Goal: Task Accomplishment & Management: Use online tool/utility

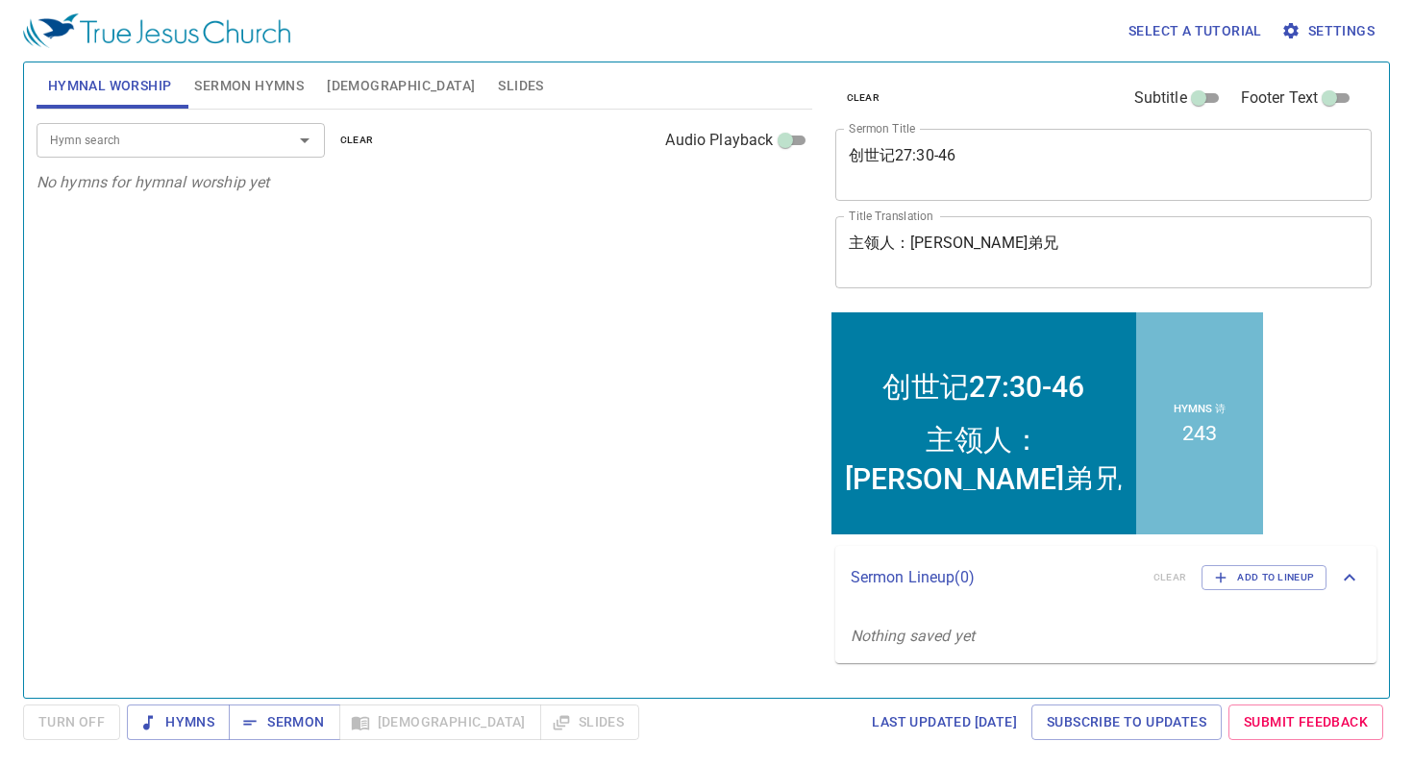
click at [973, 153] on textarea "创世记27:30-46" at bounding box center [1104, 164] width 510 height 37
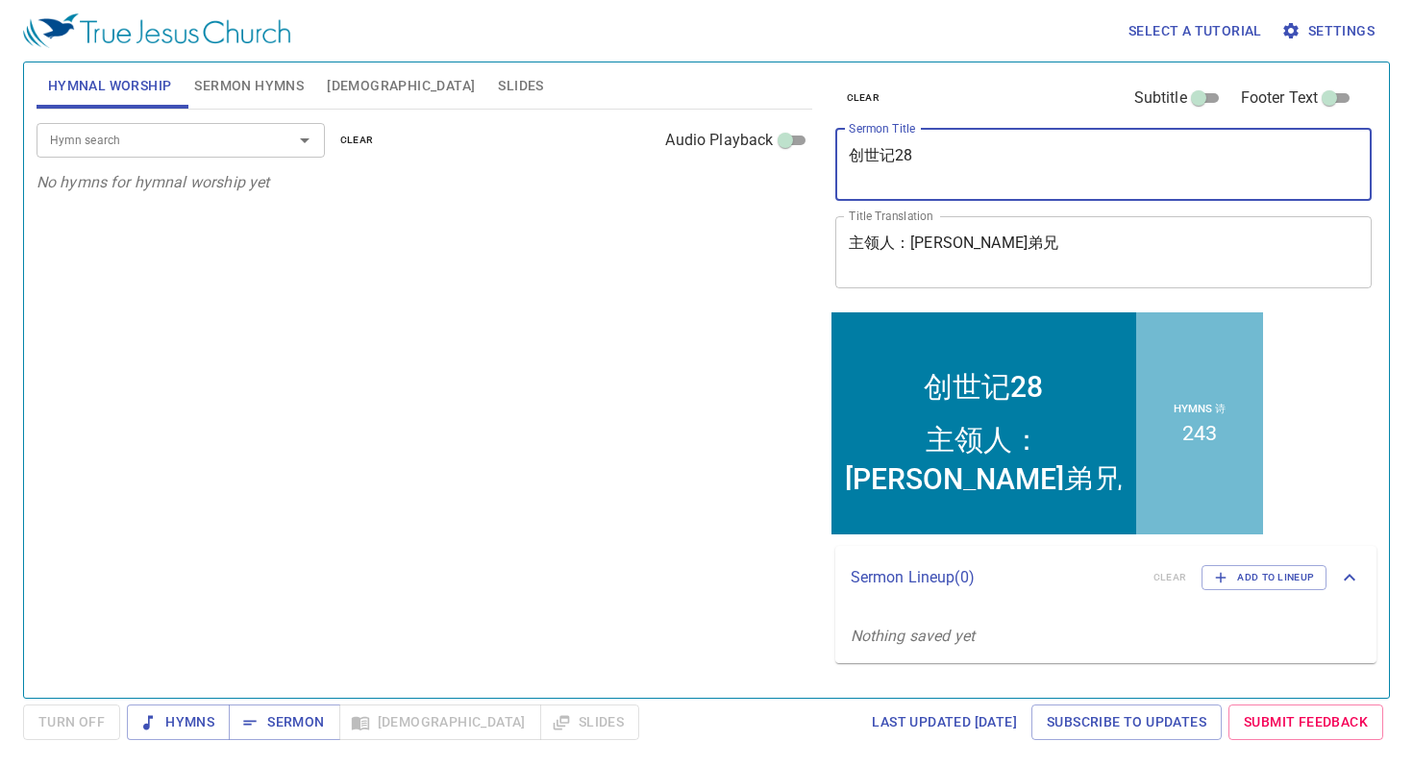
type textarea "创世记28"
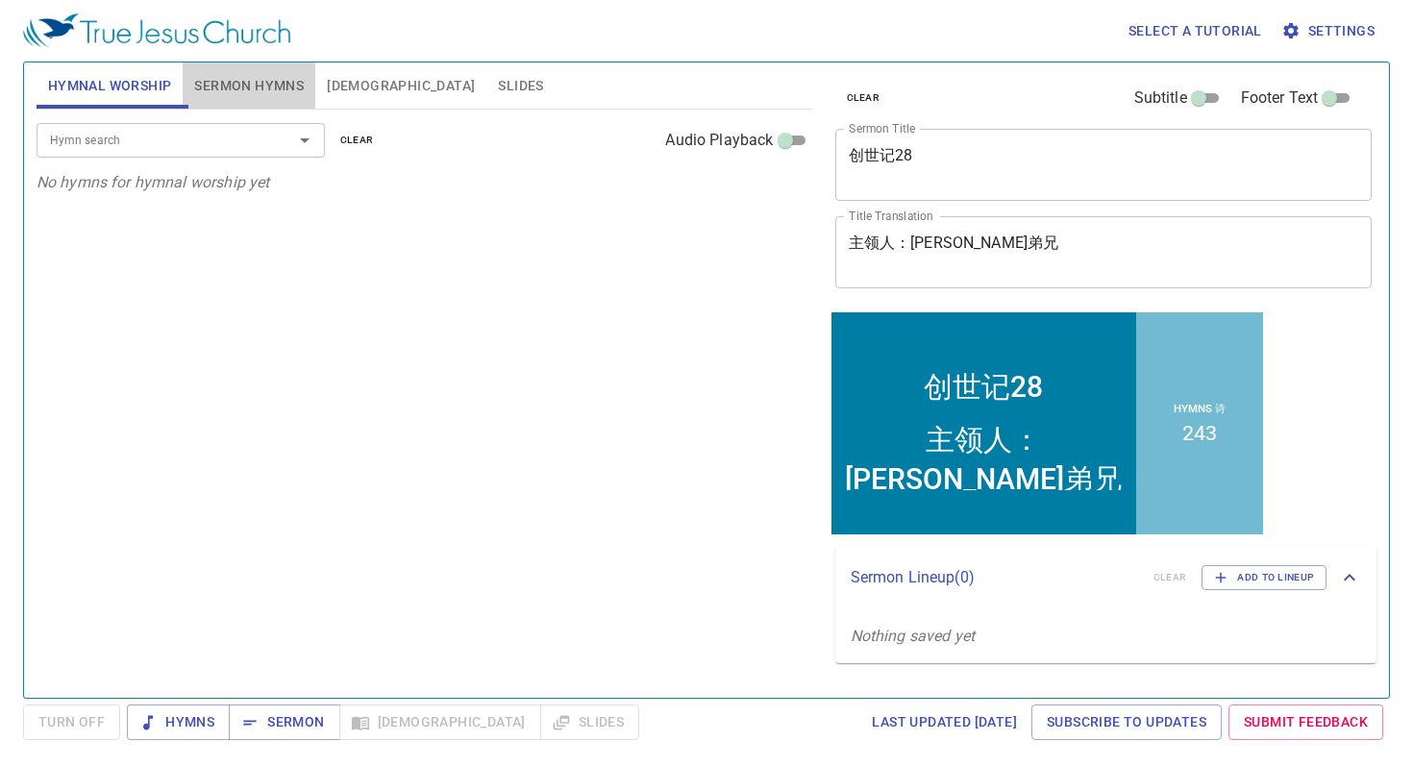
click at [251, 86] on span "Sermon Hymns" at bounding box center [249, 86] width 110 height 24
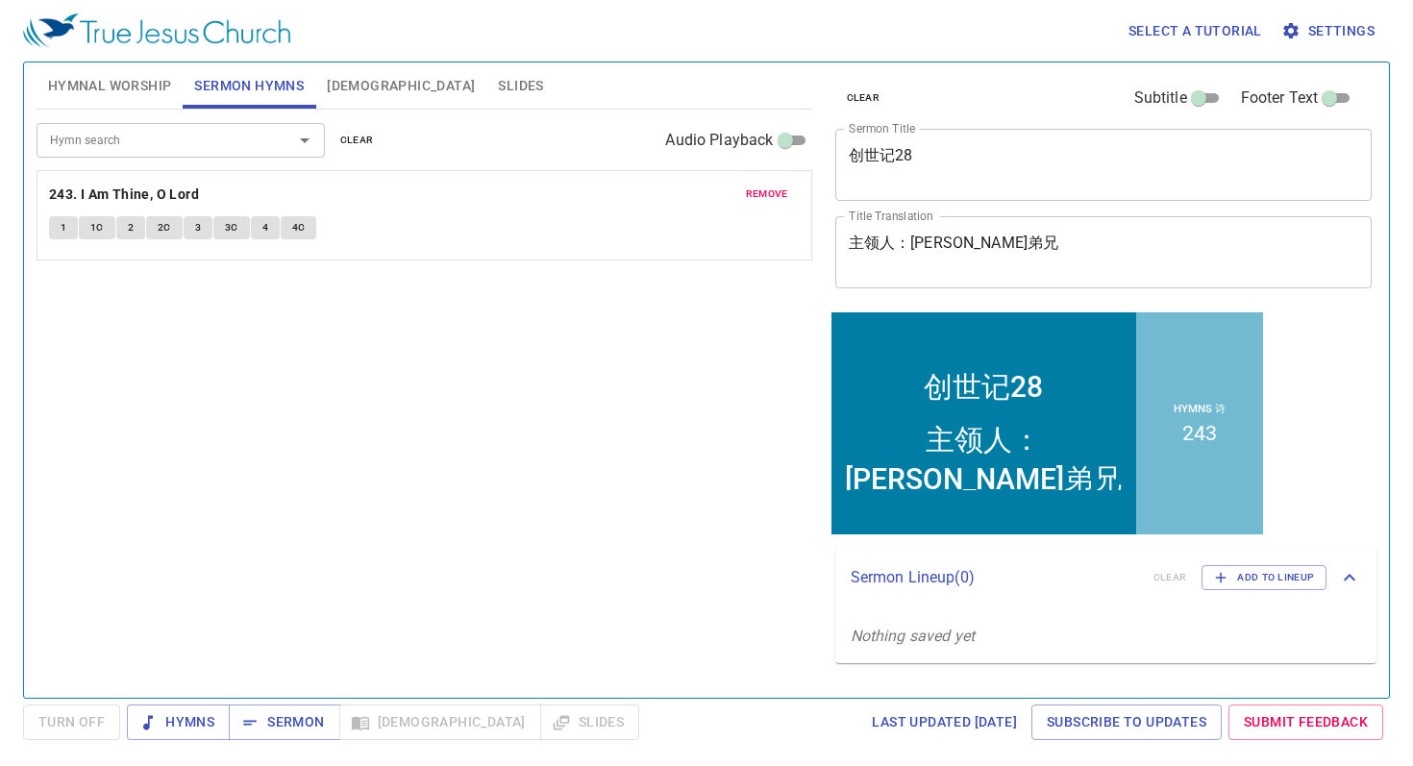
click at [757, 193] on span "remove" at bounding box center [767, 193] width 42 height 17
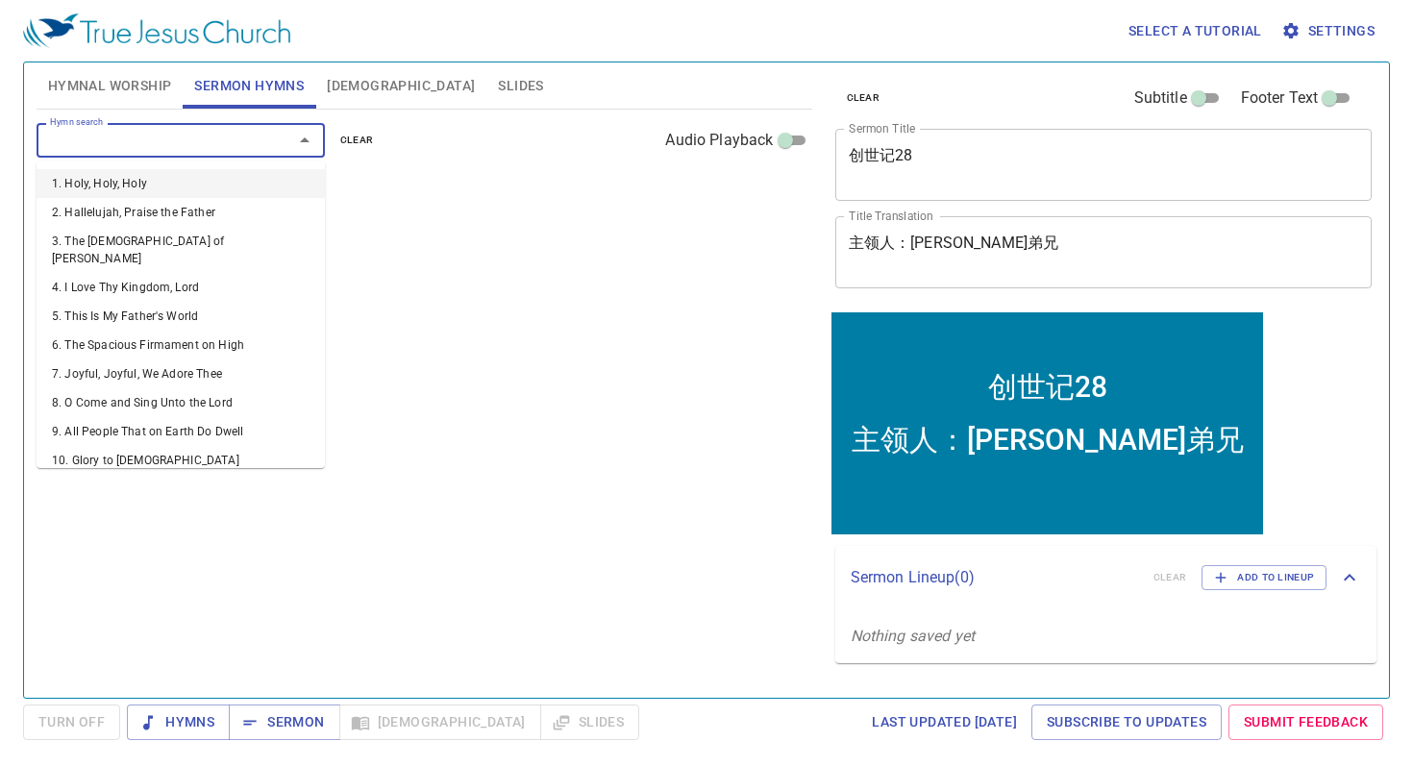
click at [238, 146] on input "Hymn search" at bounding box center [152, 140] width 220 height 22
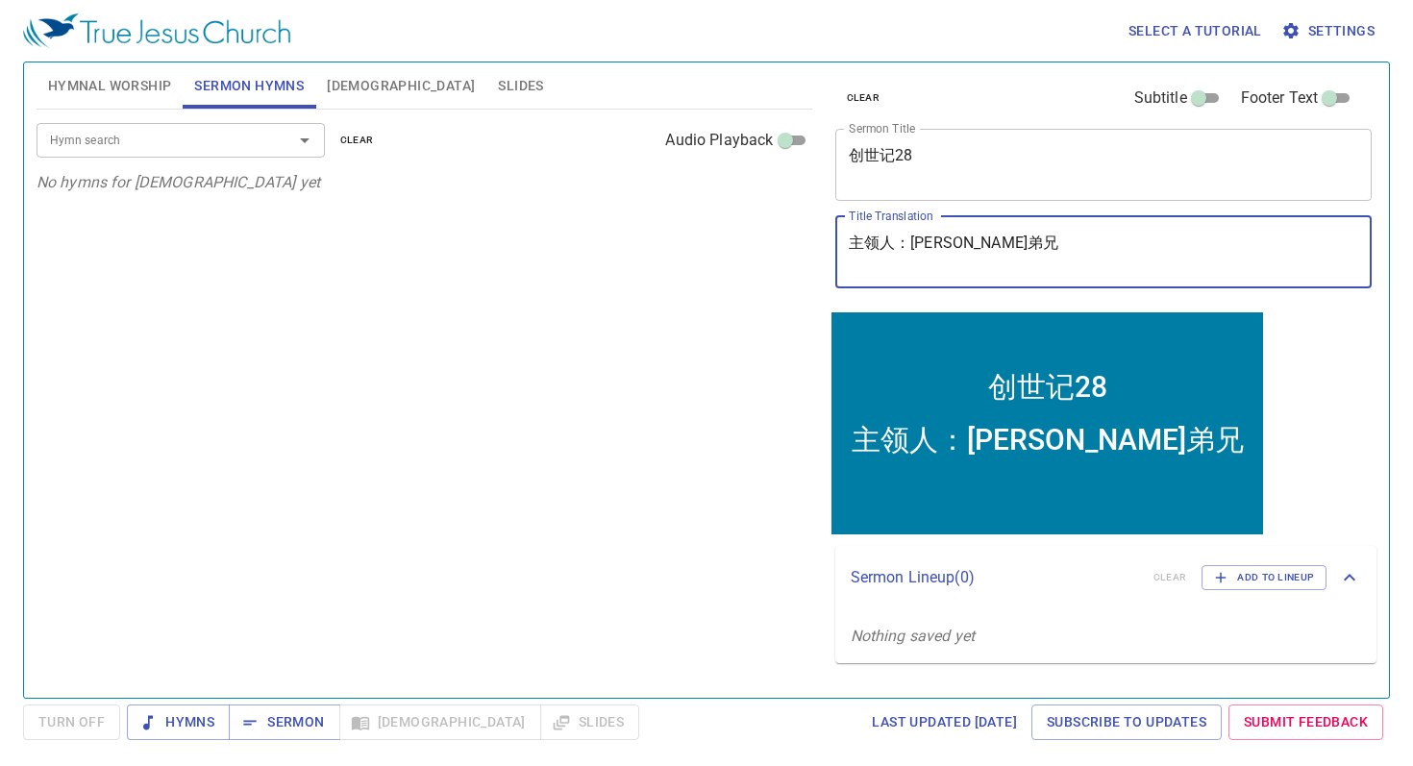
click at [985, 242] on textarea "主领人：John弟兄" at bounding box center [1104, 252] width 510 height 37
type textarea "主领人：[PERSON_NAME] 姐妹"
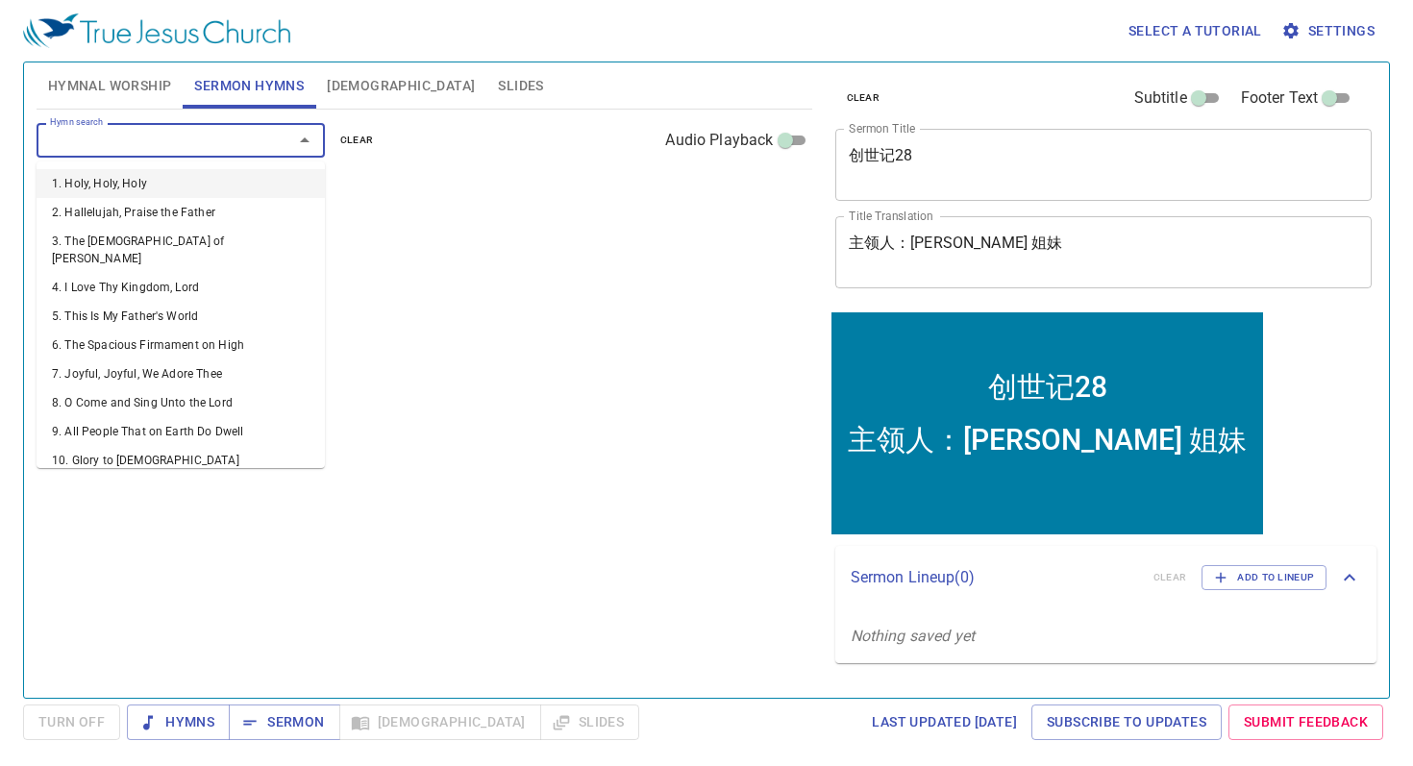
click at [220, 146] on input "Hymn search" at bounding box center [152, 140] width 220 height 22
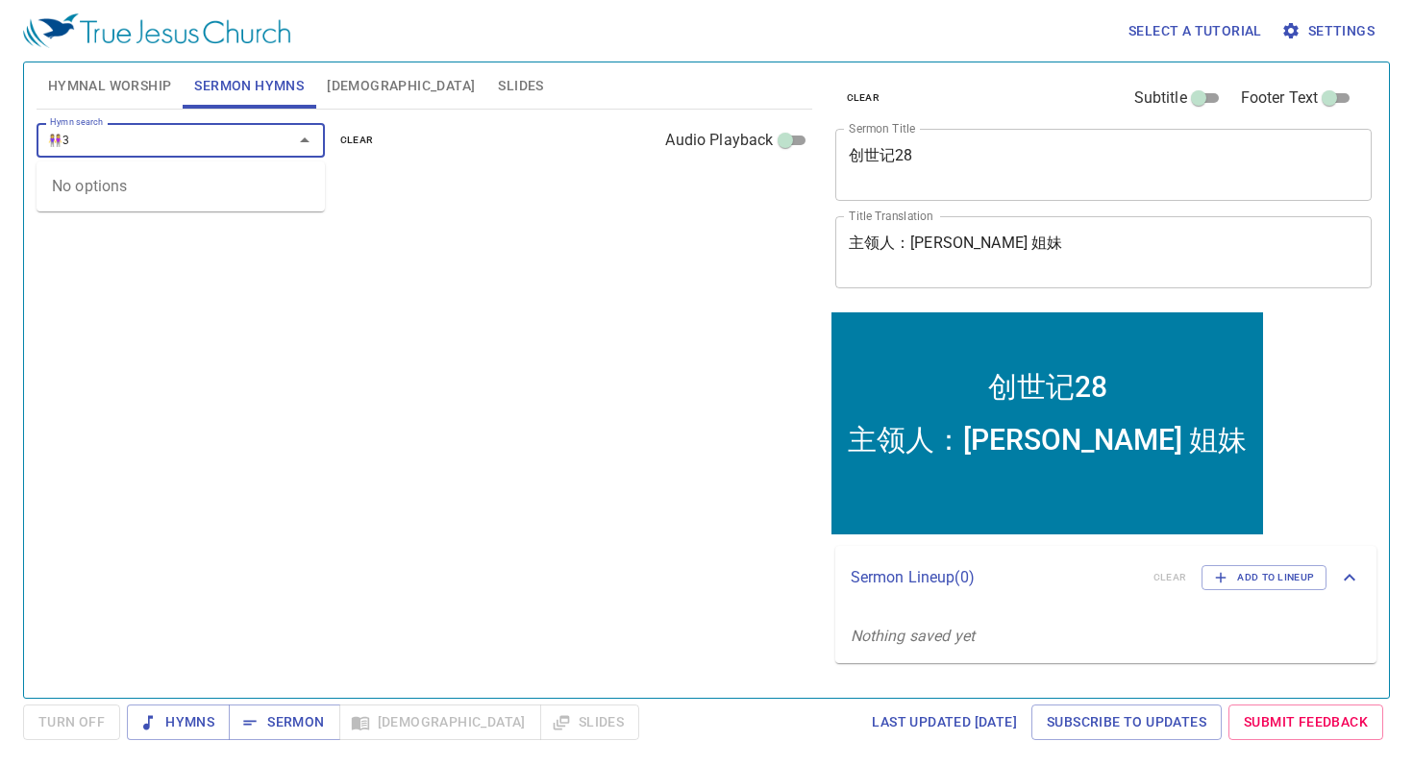
type input "👭"
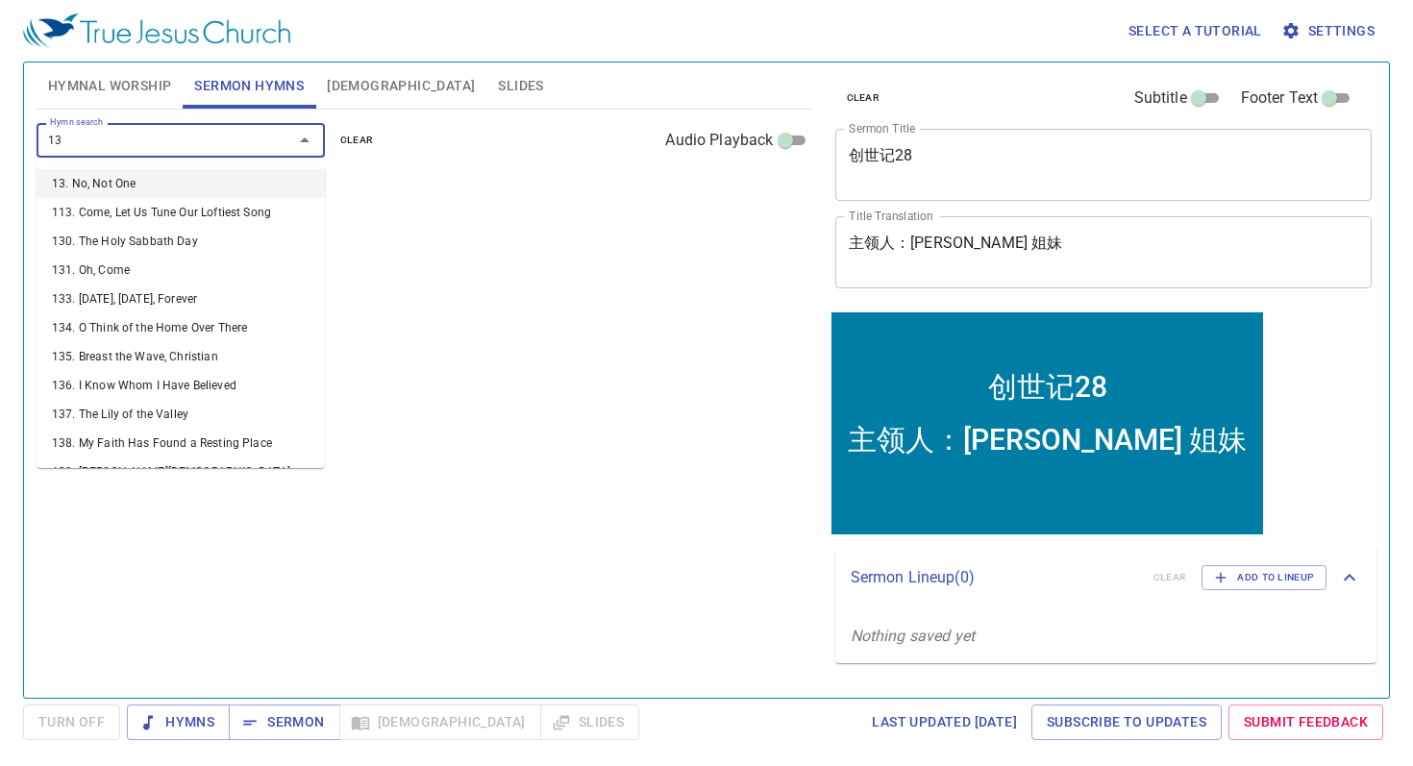
type input "132"
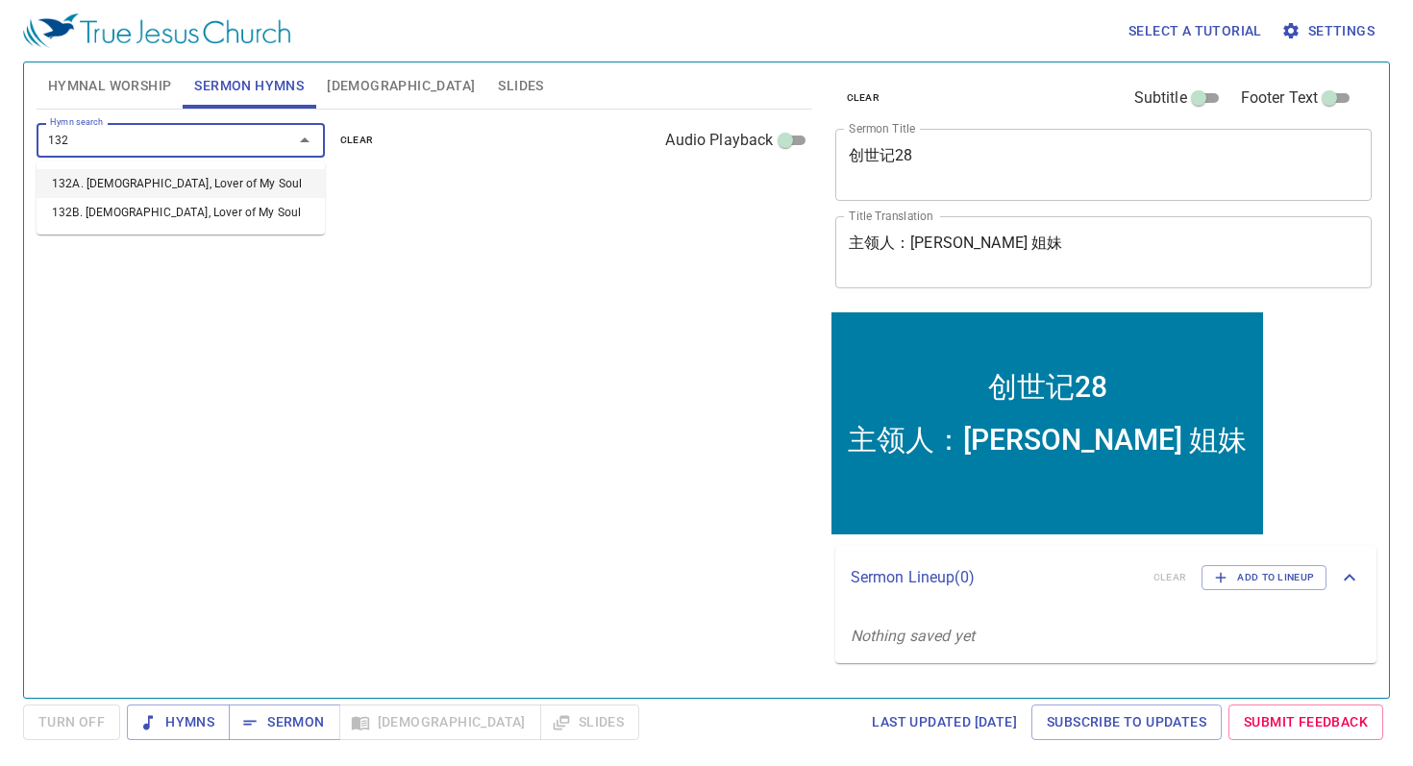
click at [114, 184] on li "132A. [DEMOGRAPHIC_DATA], Lover of My Soul" at bounding box center [181, 183] width 288 height 29
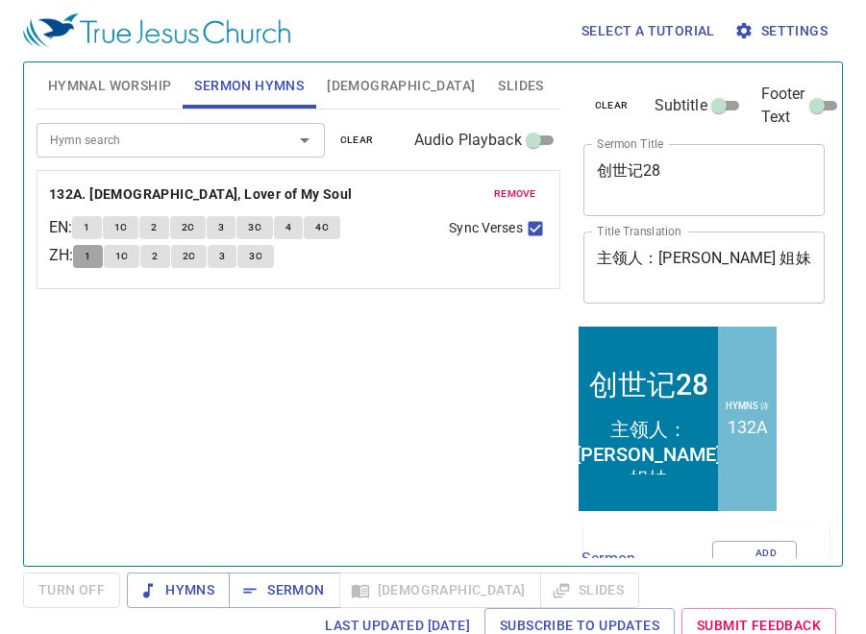
click at [99, 256] on button "1" at bounding box center [87, 256] width 29 height 23
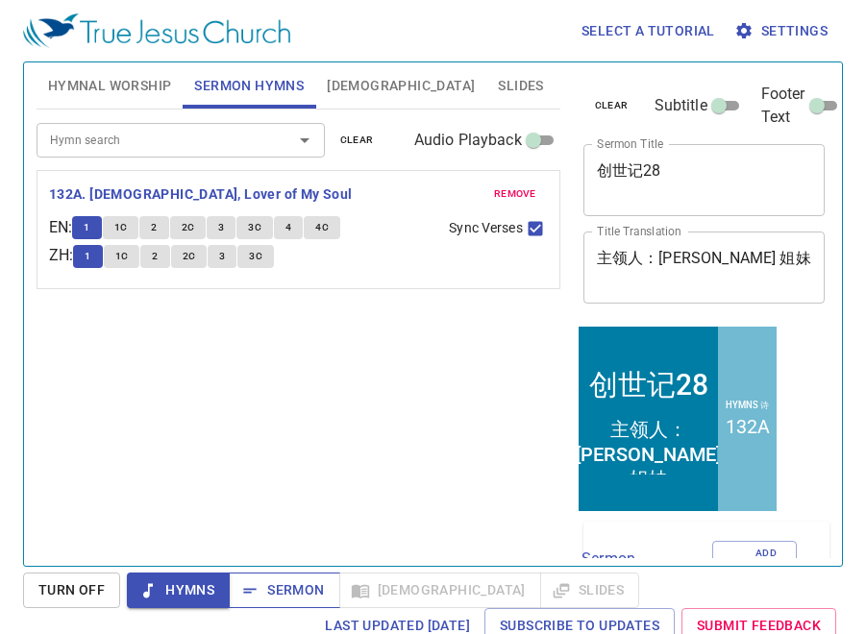
click at [301, 594] on span "Sermon" at bounding box center [284, 591] width 80 height 24
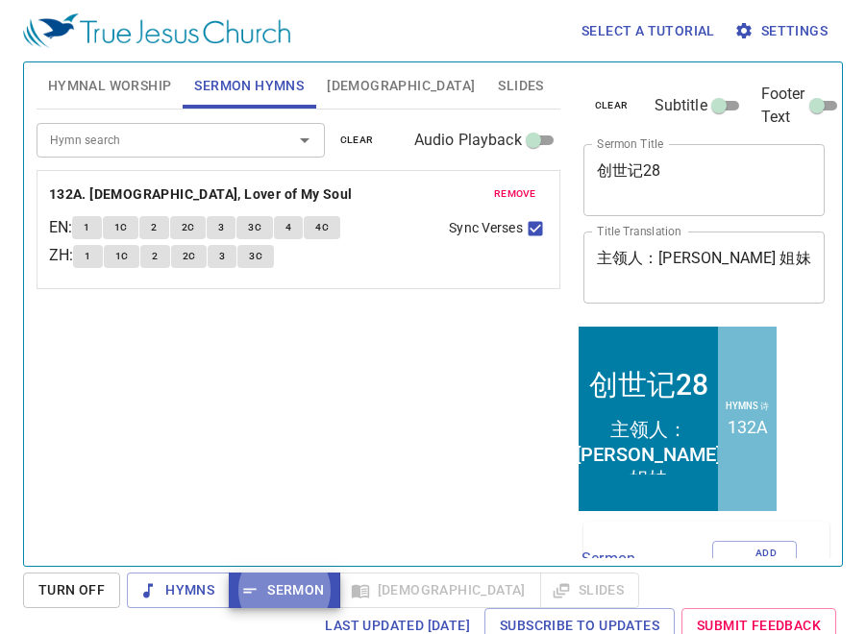
click at [90, 264] on span "1" at bounding box center [88, 256] width 6 height 17
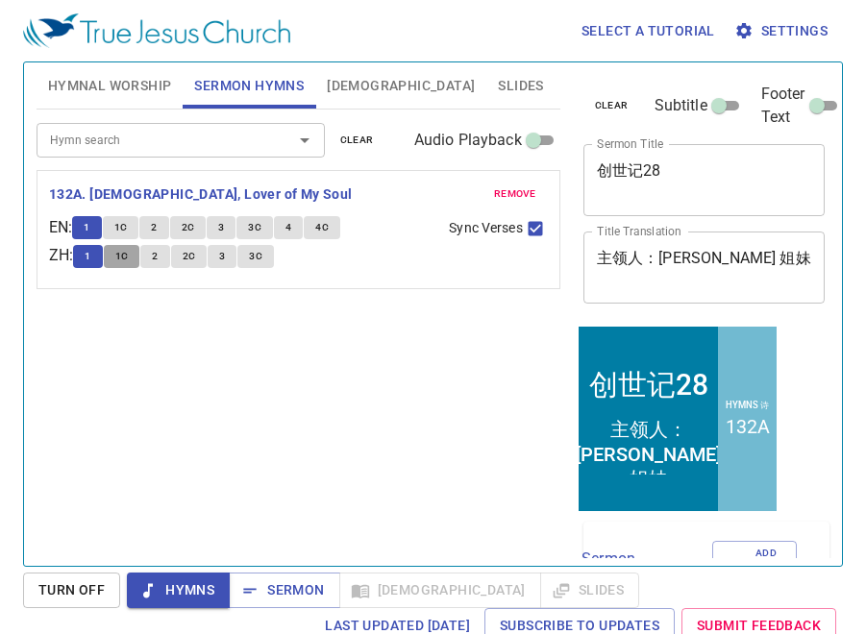
click at [129, 255] on span "1C" at bounding box center [121, 256] width 13 height 17
click at [158, 255] on span "2" at bounding box center [155, 256] width 6 height 17
click at [196, 256] on span "2C" at bounding box center [189, 256] width 13 height 17
click at [220, 256] on button "3" at bounding box center [222, 256] width 29 height 23
click at [262, 259] on span "3C" at bounding box center [255, 256] width 13 height 17
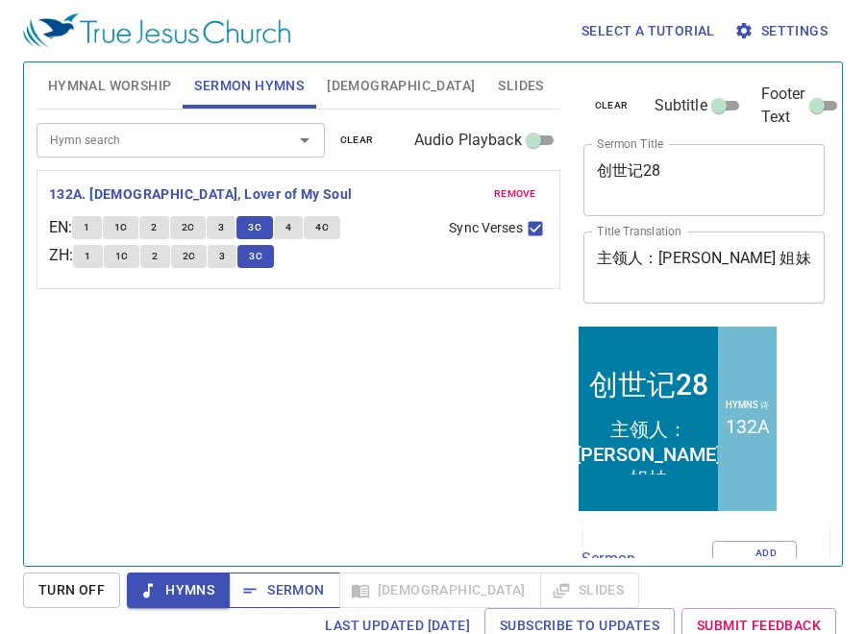
click at [281, 589] on span "Sermon" at bounding box center [284, 591] width 80 height 24
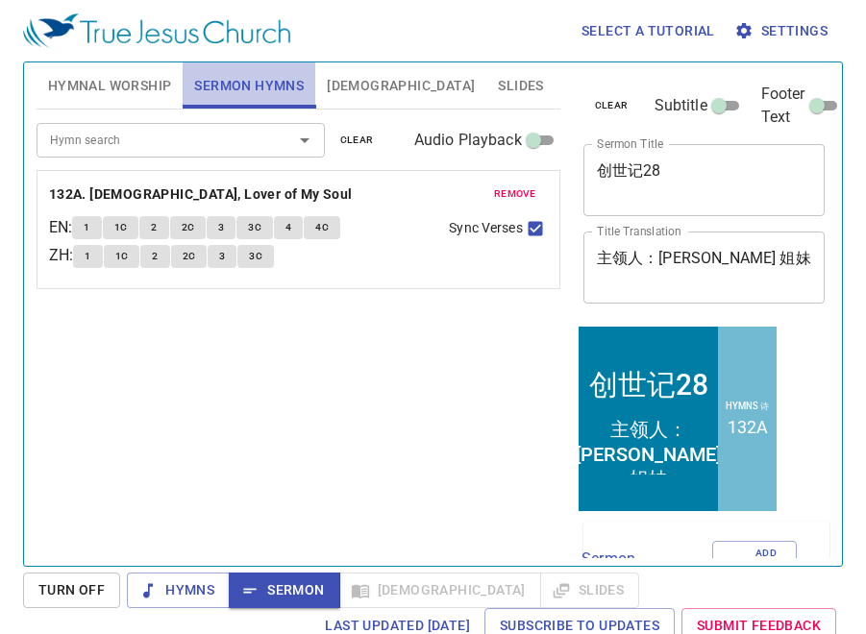
click at [238, 86] on span "Sermon Hymns" at bounding box center [249, 86] width 110 height 24
click at [355, 87] on span "[DEMOGRAPHIC_DATA]" at bounding box center [401, 86] width 148 height 24
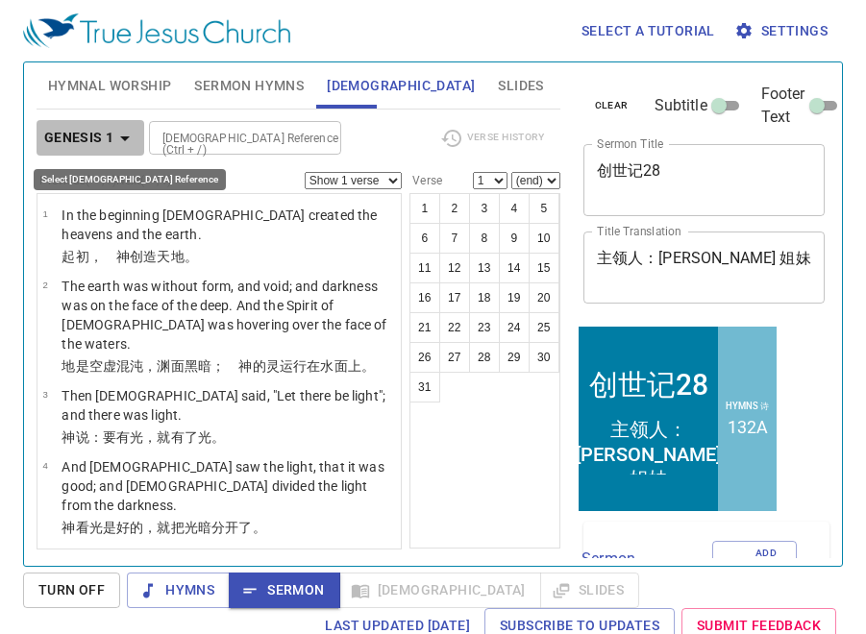
click at [127, 136] on icon "button" at bounding box center [124, 138] width 23 height 23
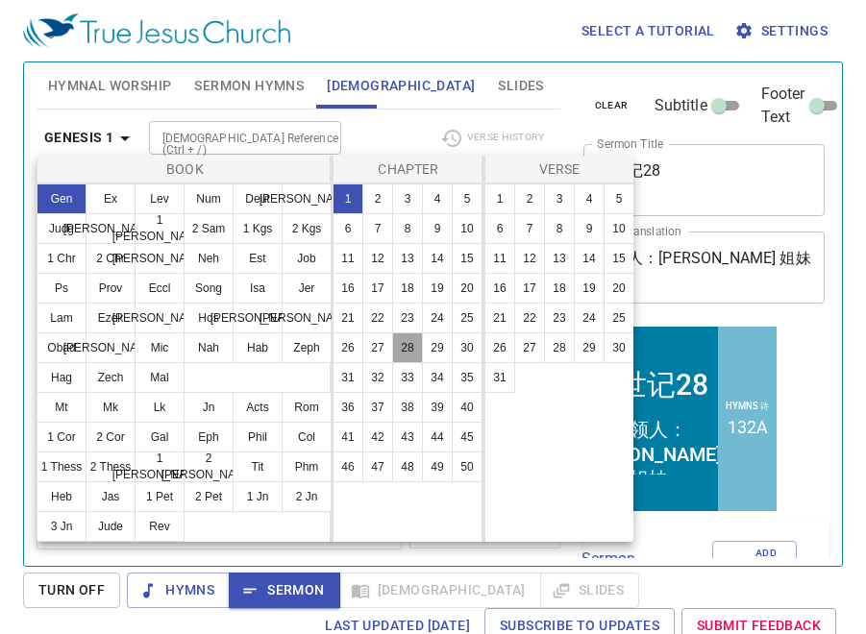
click at [406, 346] on button "28" at bounding box center [407, 348] width 31 height 31
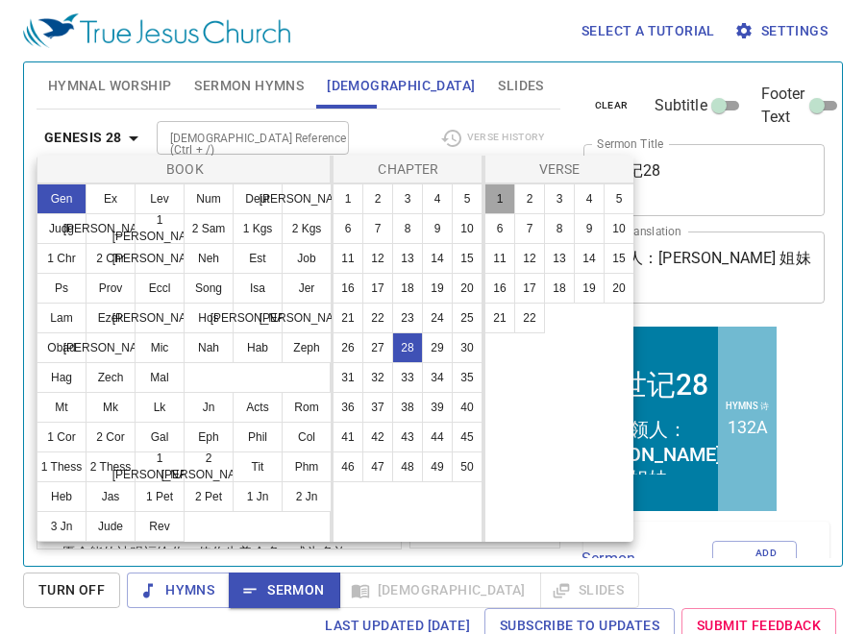
click at [497, 203] on button "1" at bounding box center [499, 199] width 31 height 31
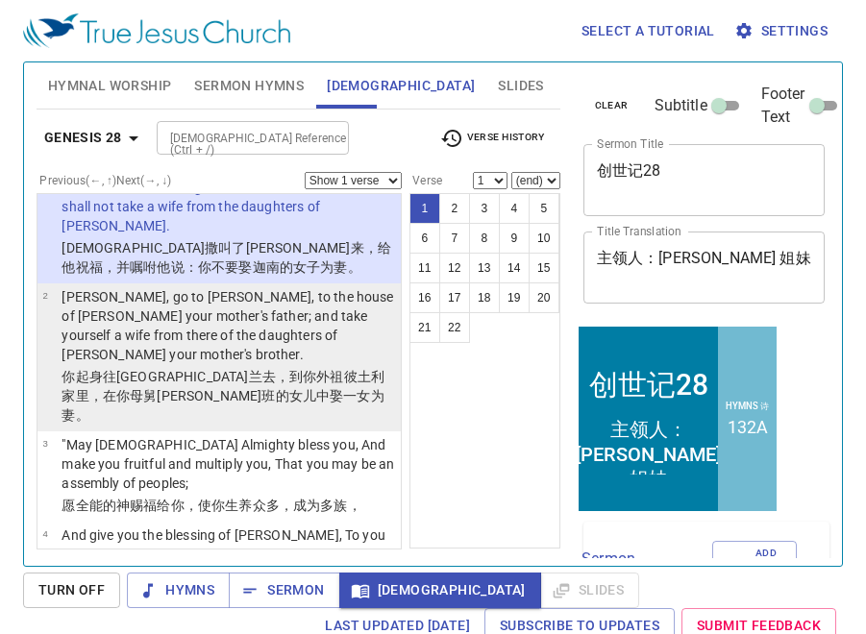
scroll to position [48, 0]
click at [341, 324] on p "[PERSON_NAME], go to [PERSON_NAME], to the house of [PERSON_NAME] your mother's…" at bounding box center [228, 324] width 333 height 77
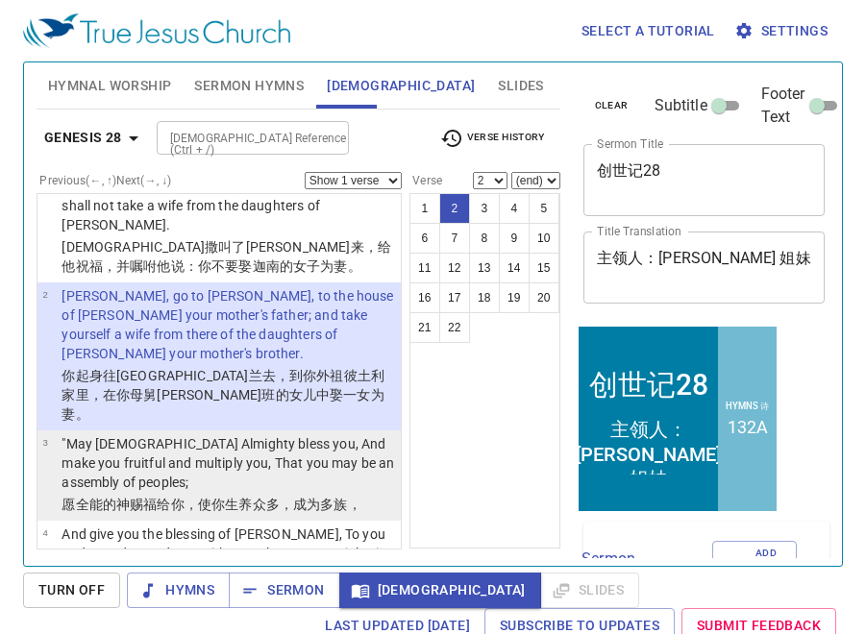
click at [334, 434] on p ""May [DEMOGRAPHIC_DATA] Almighty bless you, And make you fruitful and multiply …" at bounding box center [228, 463] width 333 height 58
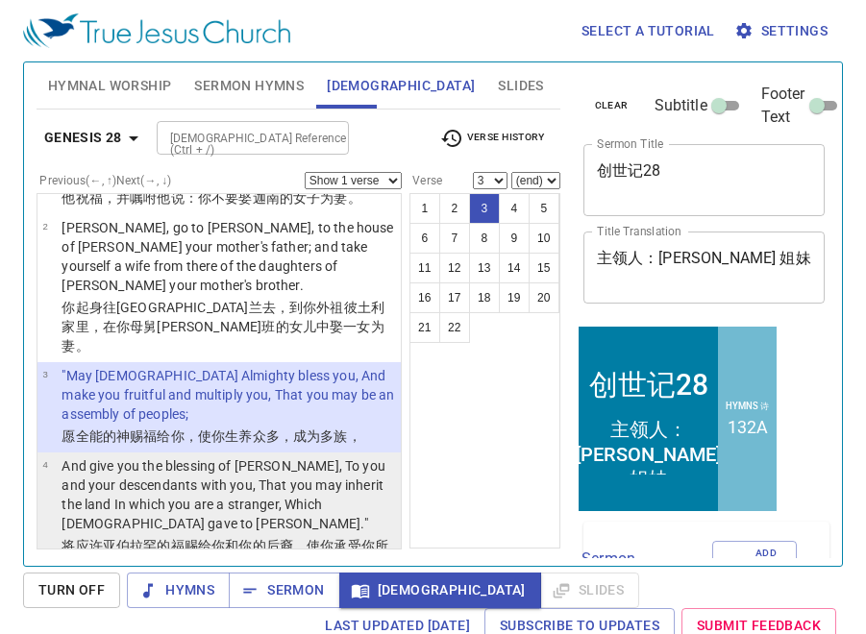
scroll to position [125, 0]
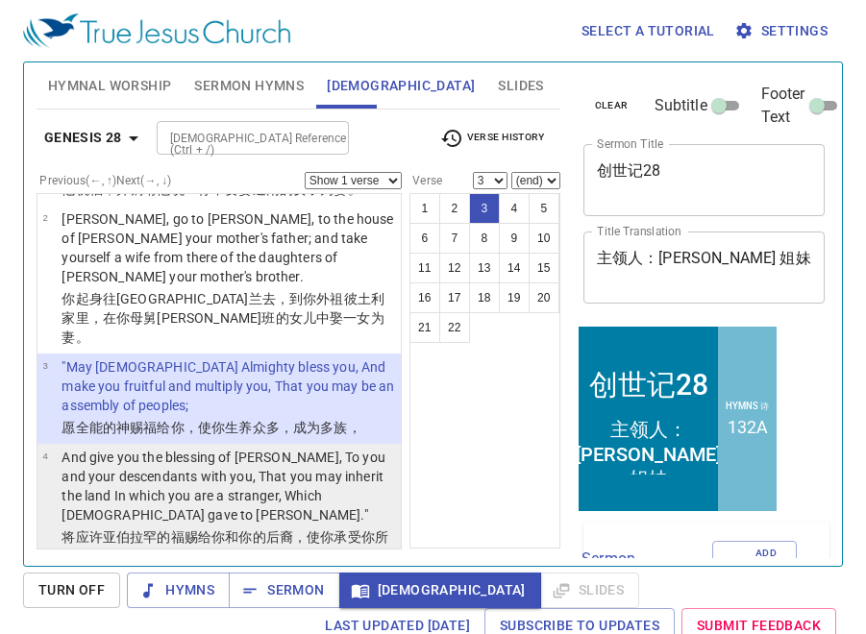
click at [300, 448] on p "And give you the blessing of [PERSON_NAME], To you and your descendants with yo…" at bounding box center [228, 486] width 333 height 77
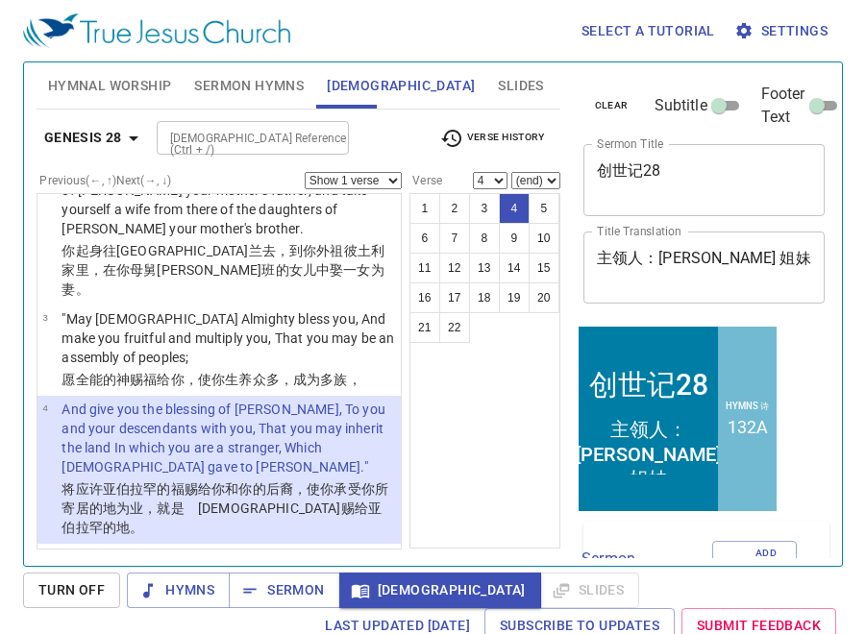
scroll to position [179, 0]
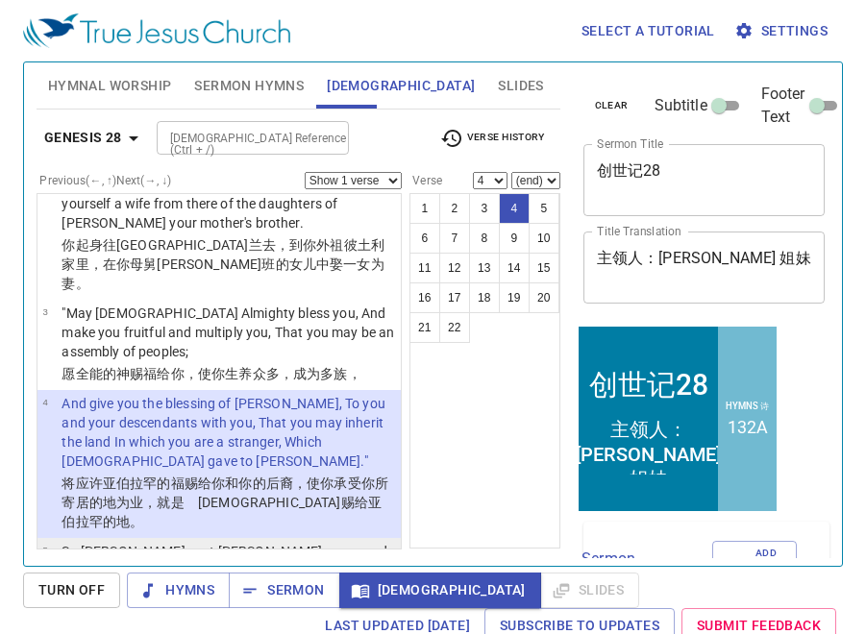
click at [321, 542] on p "So [PERSON_NAME] sent [PERSON_NAME] away, and he went to [PERSON_NAME], to [PER…" at bounding box center [228, 590] width 333 height 96
select select "5"
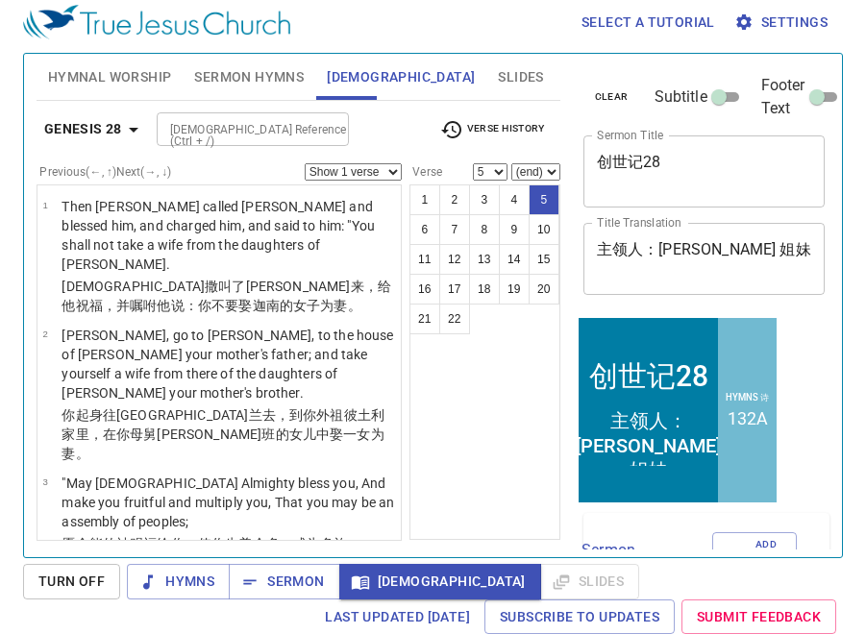
scroll to position [324, 0]
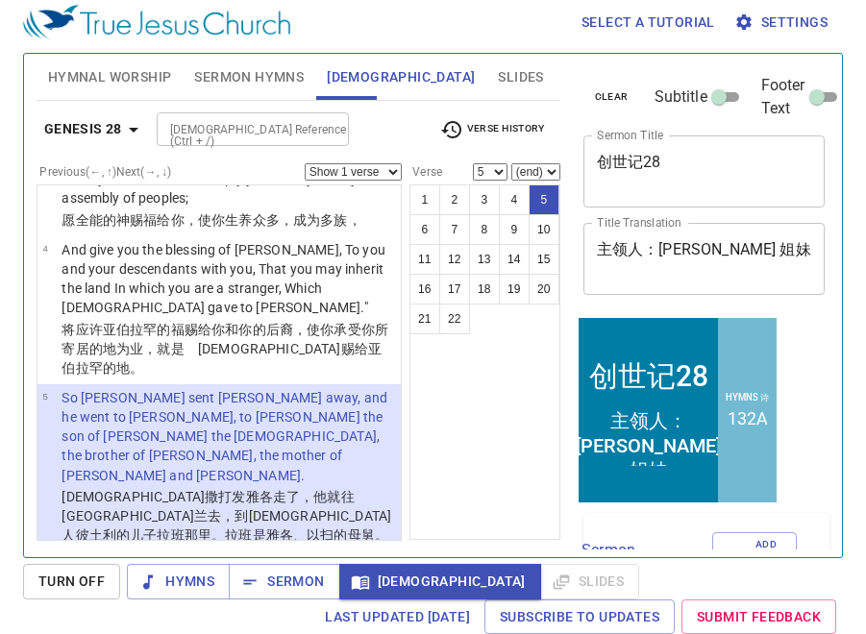
click at [333, 556] on p "[PERSON_NAME] saw that [PERSON_NAME] had blessed [PERSON_NAME] and sent him awa…" at bounding box center [228, 613] width 333 height 115
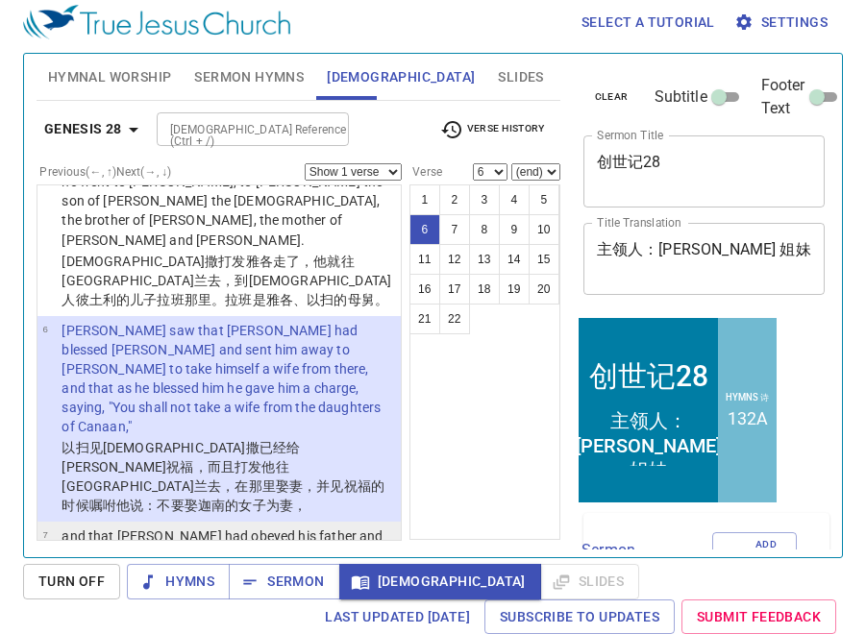
scroll to position [560, 0]
click at [323, 526] on p "and that [PERSON_NAME] had obeyed his father and his mother and had gone to [PE…" at bounding box center [228, 545] width 333 height 38
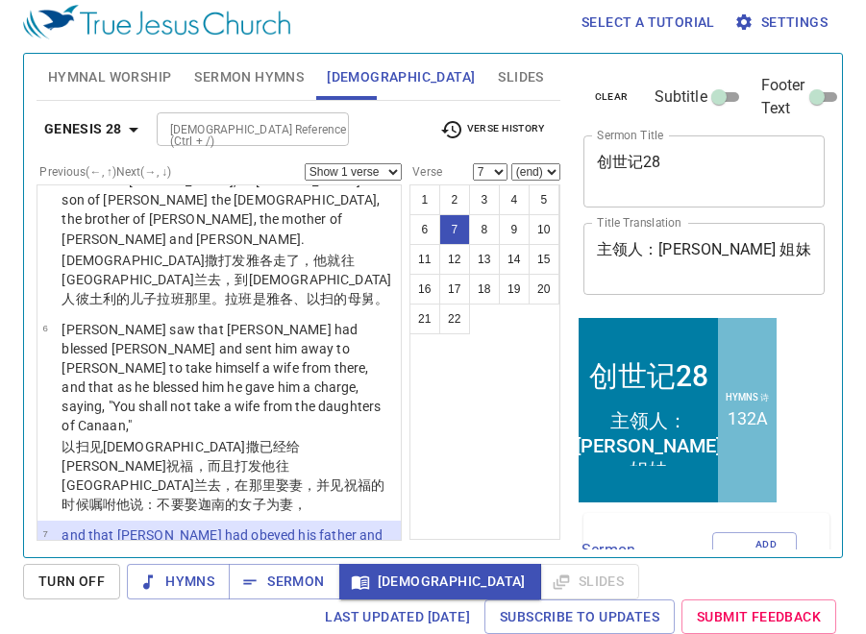
click at [314, 616] on td "Also [PERSON_NAME] saw that the daughters of Canaan did not please his father […" at bounding box center [228, 636] width 333 height 41
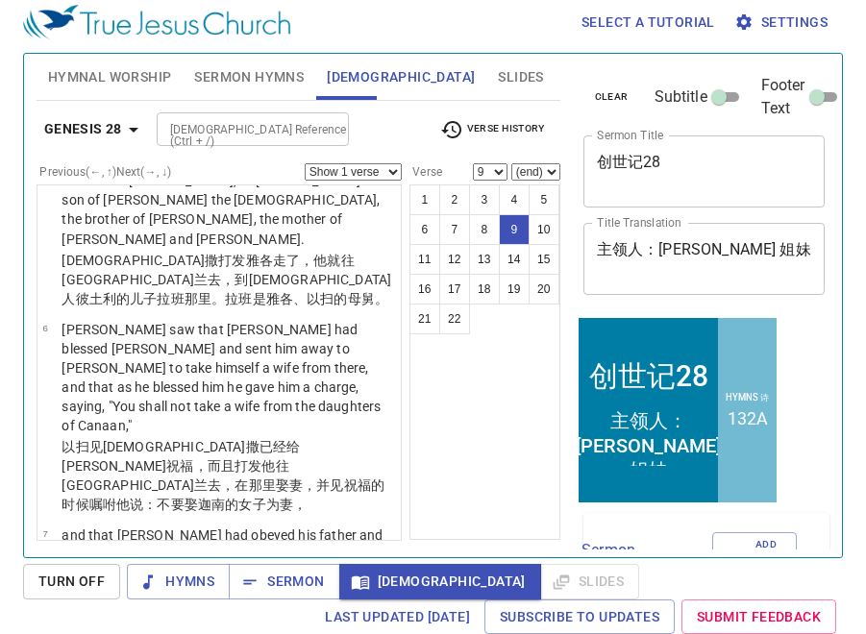
scroll to position [801, 0]
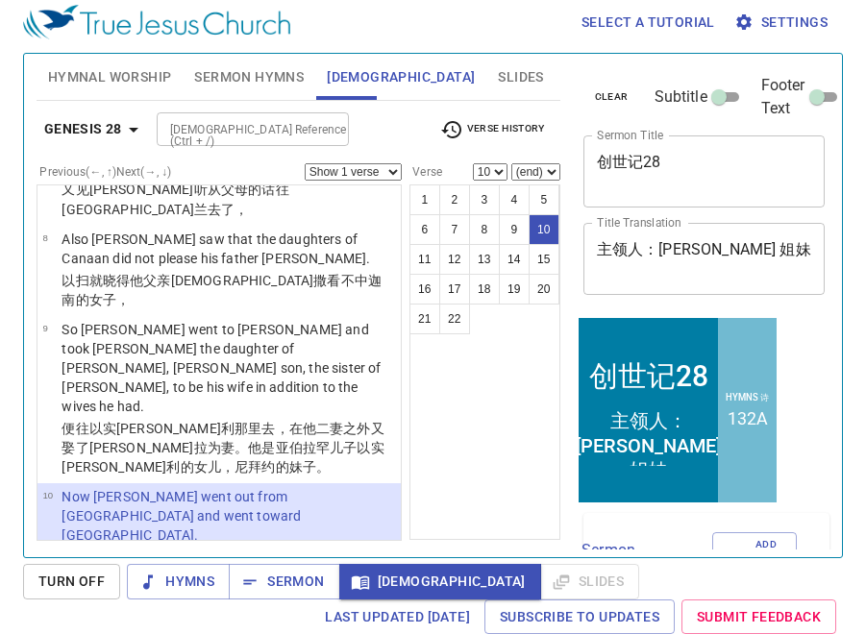
scroll to position [949, 0]
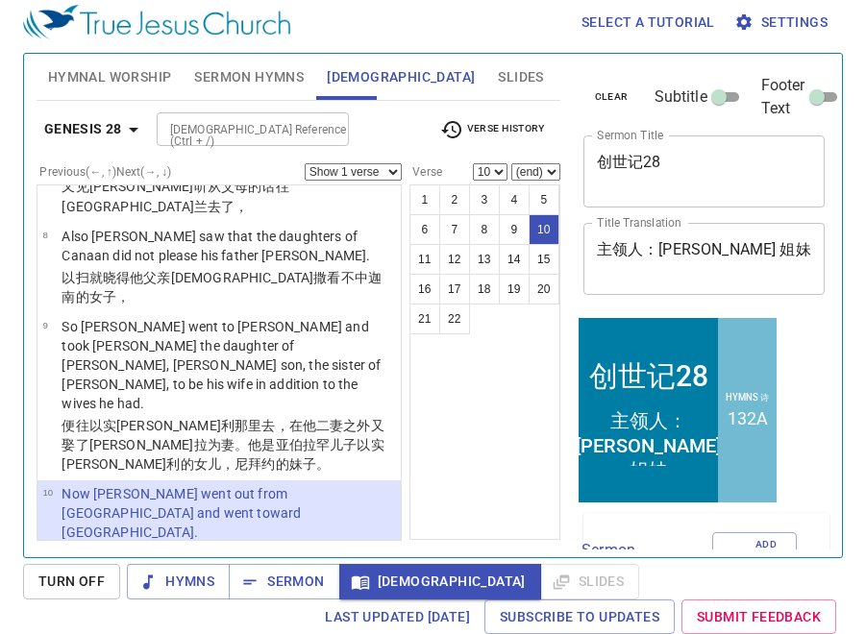
click at [294, 575] on td "So he came to a certain place and stayed there all night, because the sun had s…" at bounding box center [228, 615] width 333 height 80
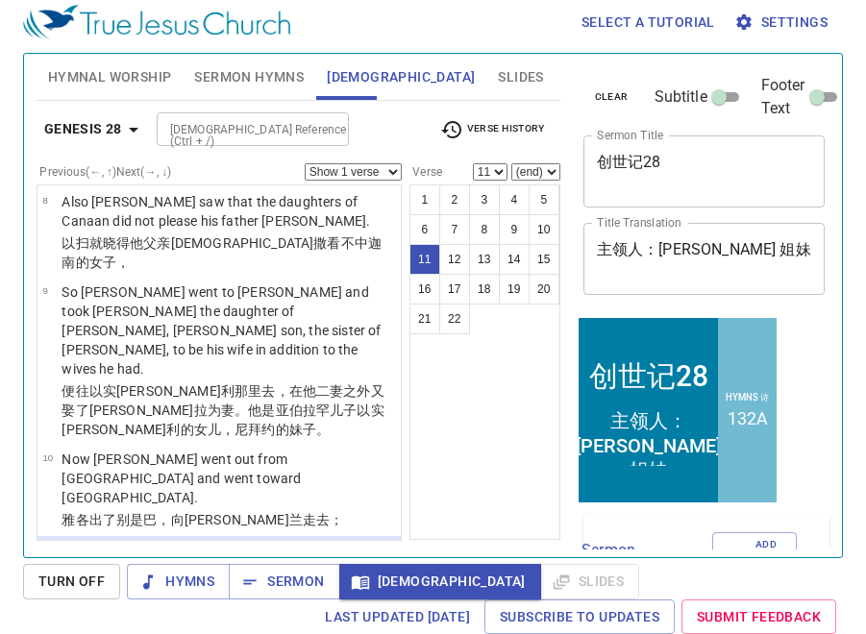
scroll to position [1004, 0]
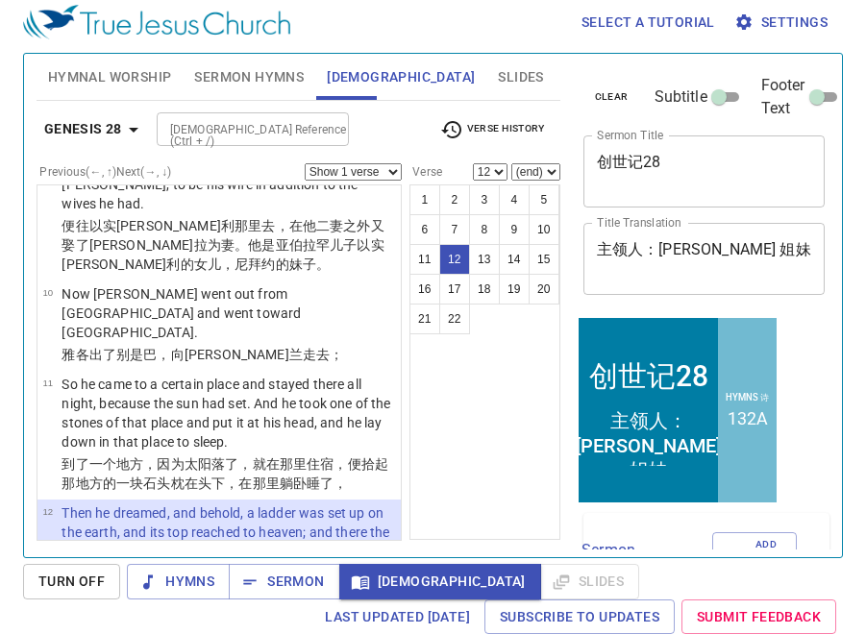
scroll to position [1150, 0]
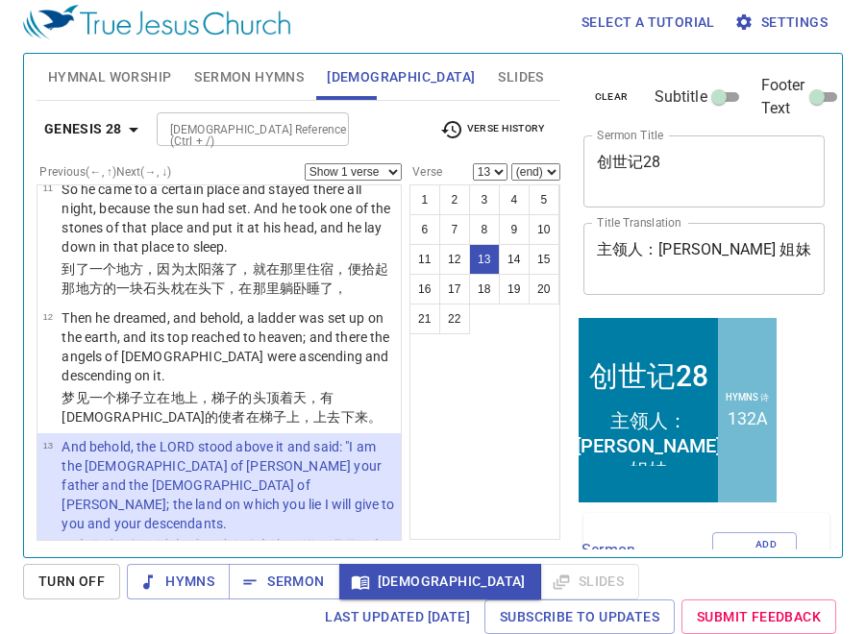
scroll to position [1347, 0]
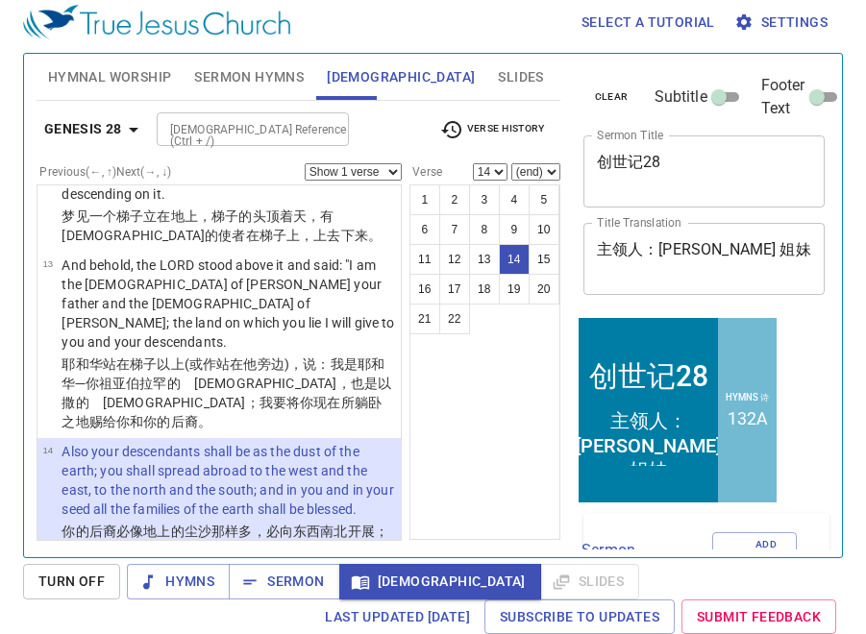
scroll to position [1532, 0]
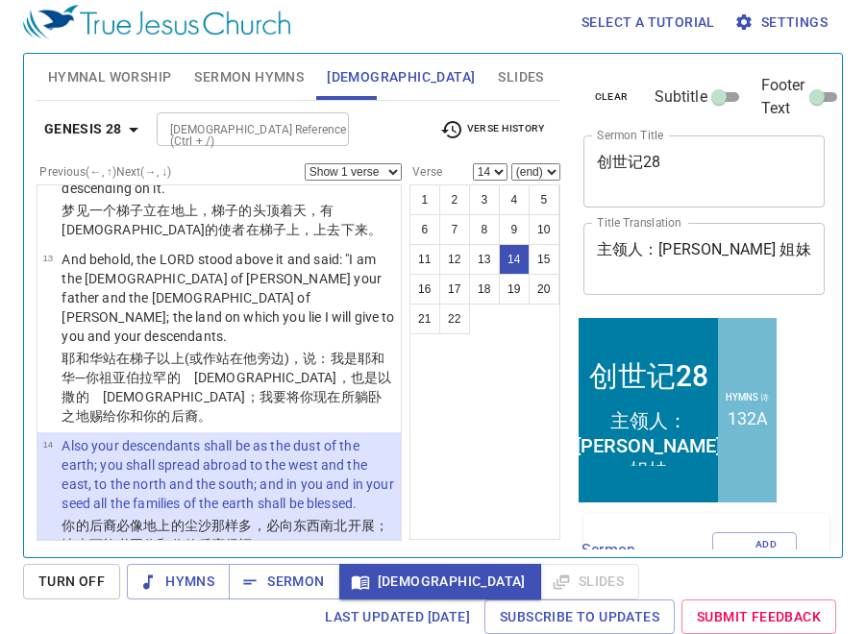
click at [301, 628] on wh3212 "，我必保佑 你，领你归回 这地 ，总不离弃 你，直到 我成全 了向你所应许 的。" at bounding box center [225, 645] width 327 height 35
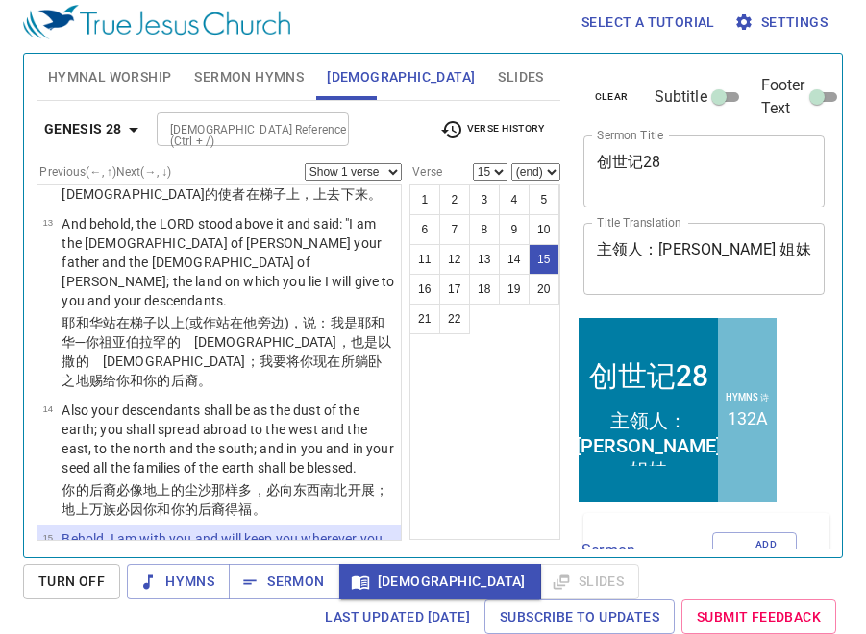
scroll to position [1570, 0]
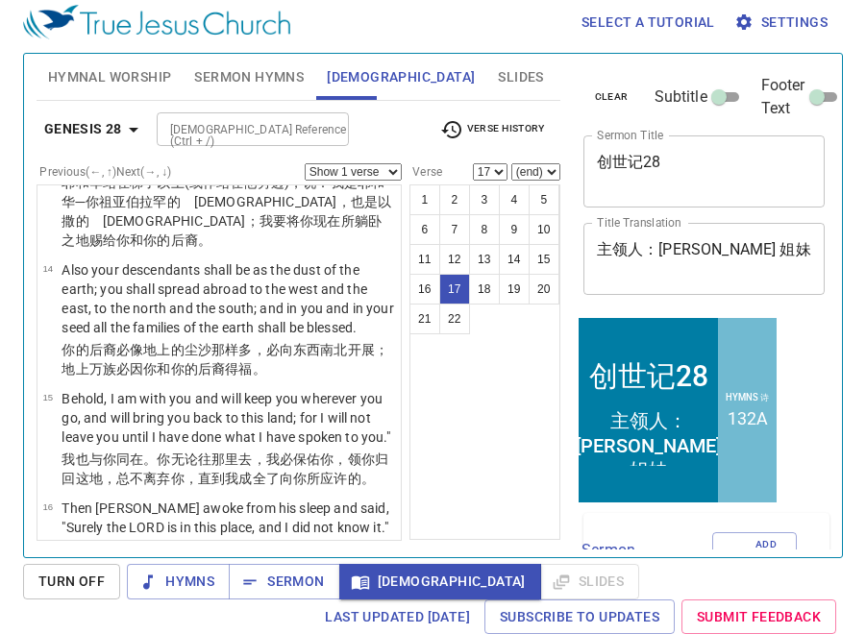
scroll to position [1710, 0]
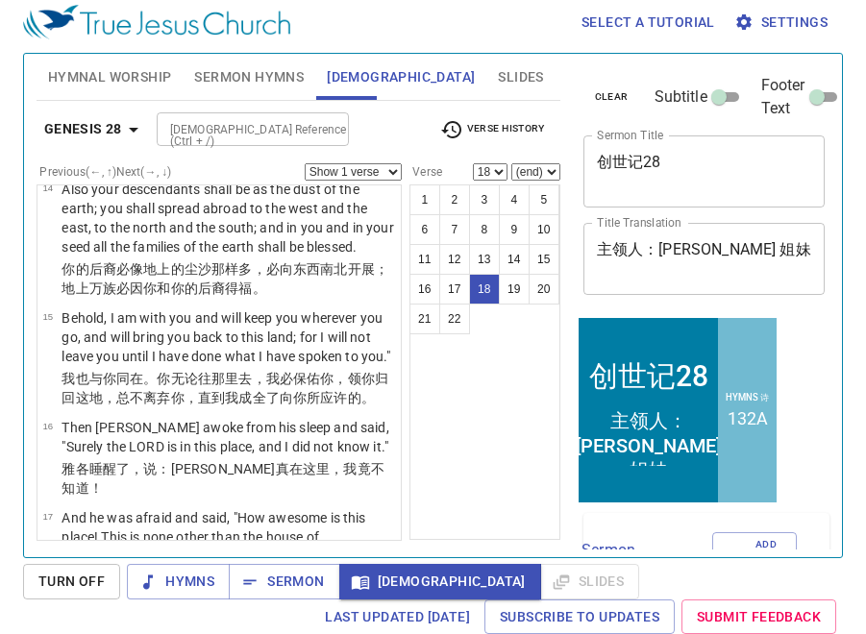
scroll to position [1792, 0]
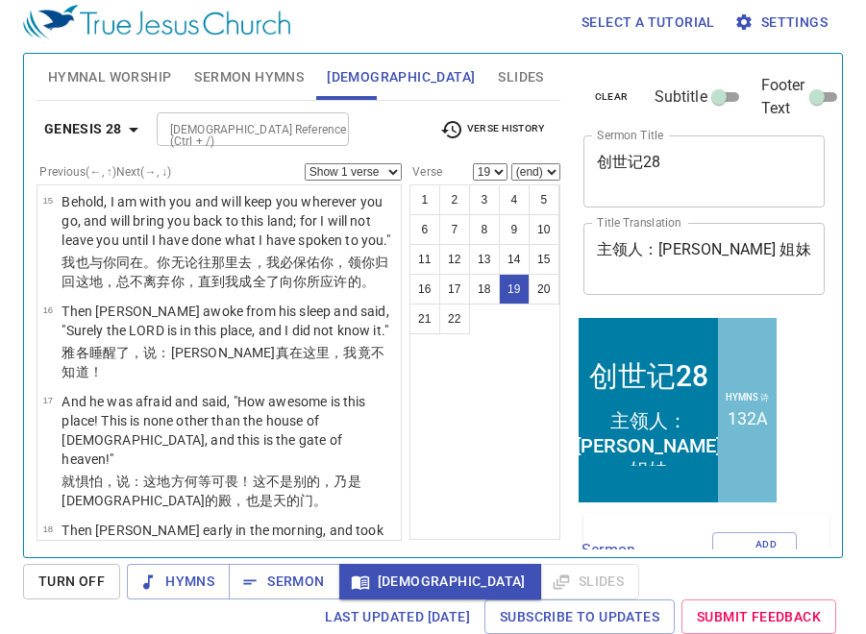
scroll to position [1925, 0]
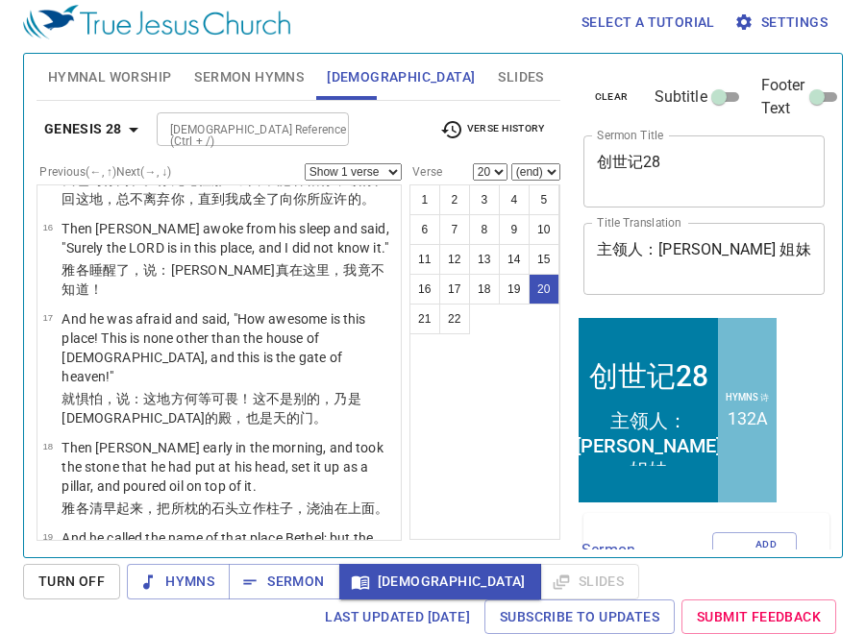
scroll to position [1988, 0]
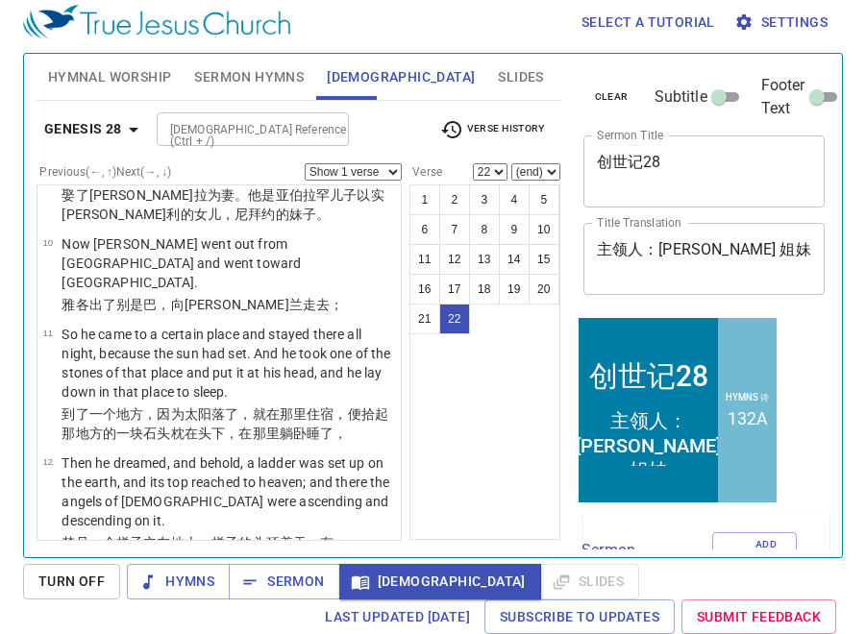
scroll to position [935, 0]
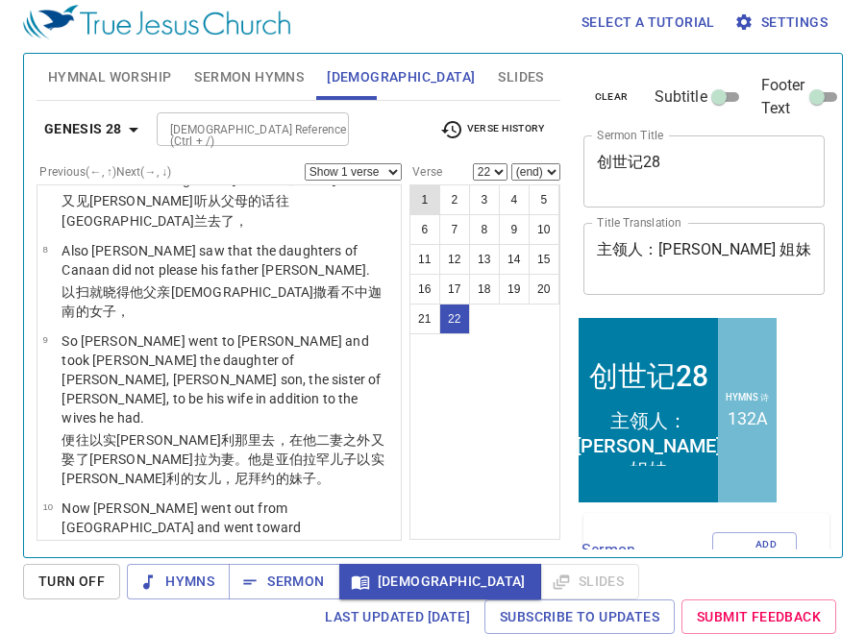
click at [423, 199] on button "1" at bounding box center [424, 200] width 31 height 31
select select "1"
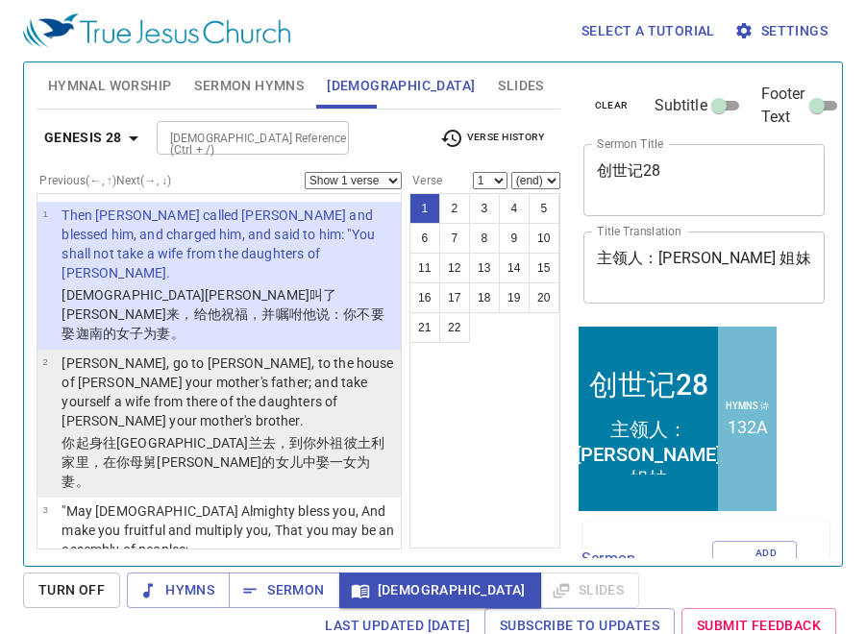
click at [309, 455] on wh1004 "里，在你母舅拉班 的女儿 中娶 一女为妻 。" at bounding box center [216, 472] width 308 height 35
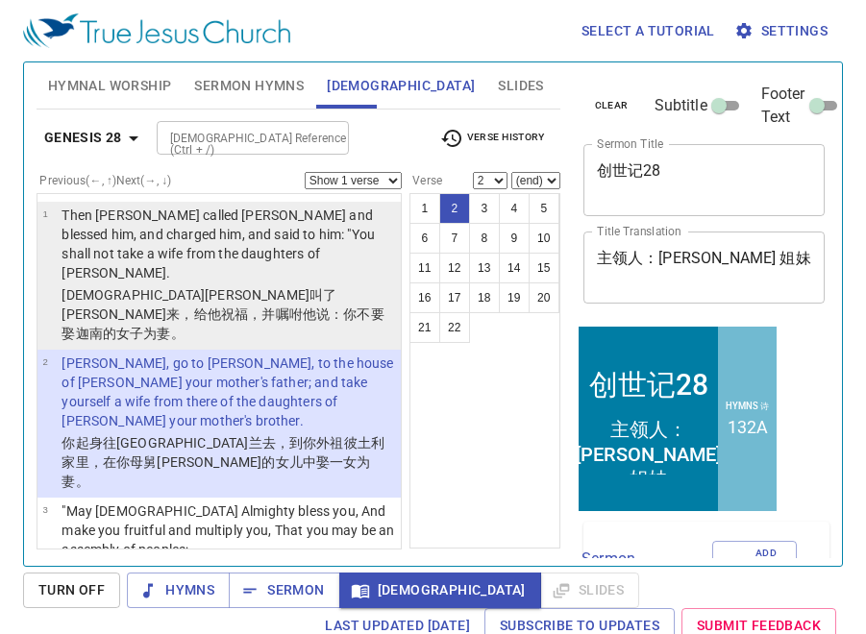
click at [327, 253] on p "Then [PERSON_NAME] called [PERSON_NAME] and blessed him, and charged him, and s…" at bounding box center [228, 244] width 333 height 77
select select "1"
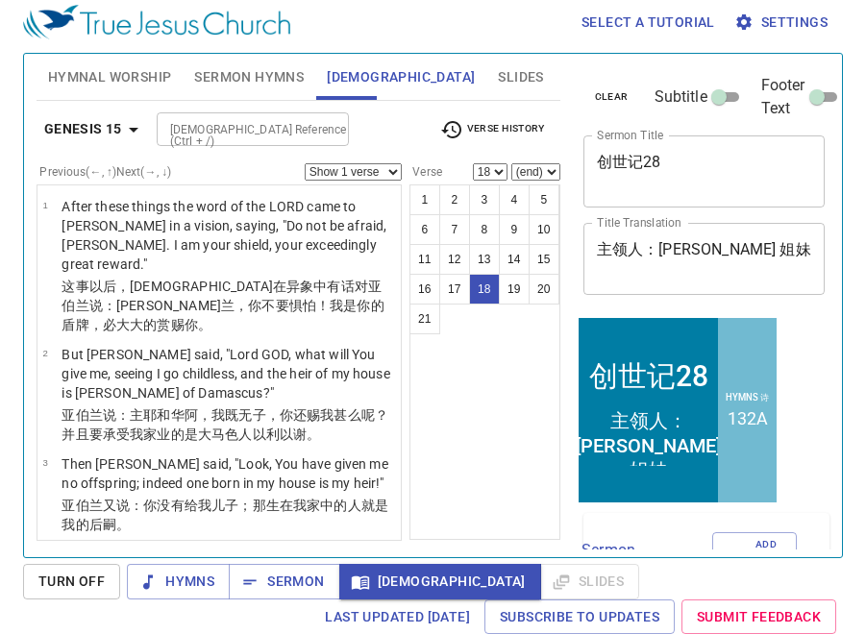
scroll to position [1662, 0]
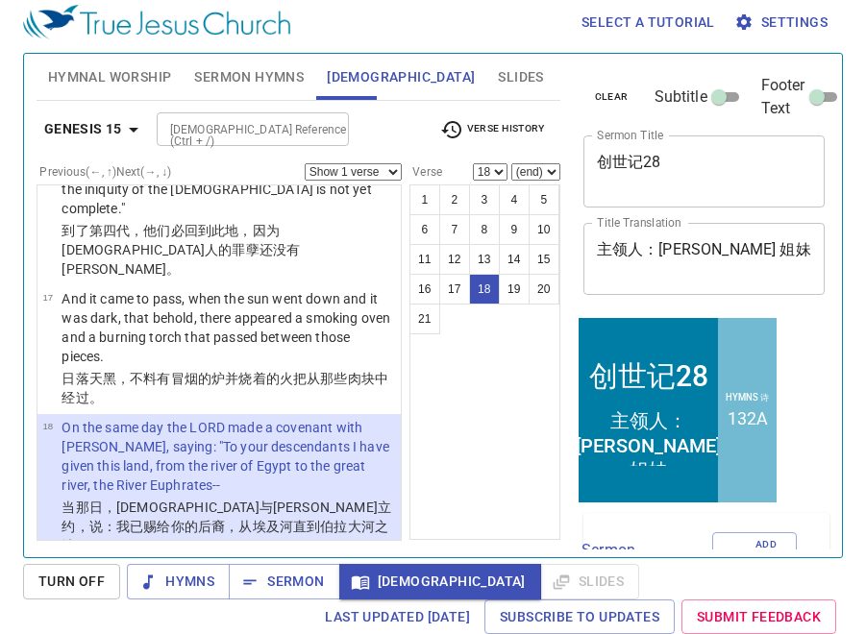
click at [507, 130] on span "Verse History" at bounding box center [492, 129] width 104 height 23
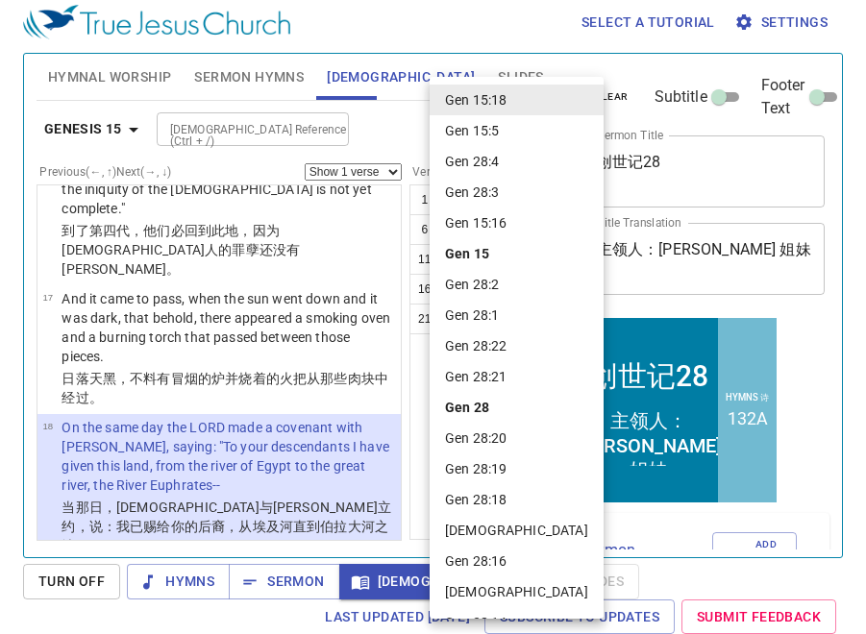
click at [495, 156] on li "Gen 28:4" at bounding box center [517, 161] width 174 height 31
select select "4"
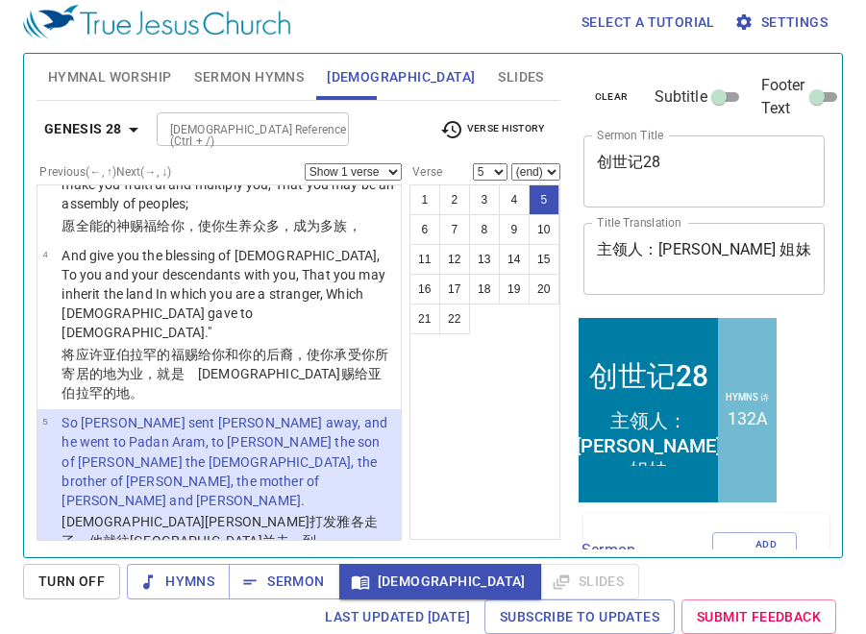
scroll to position [347, 0]
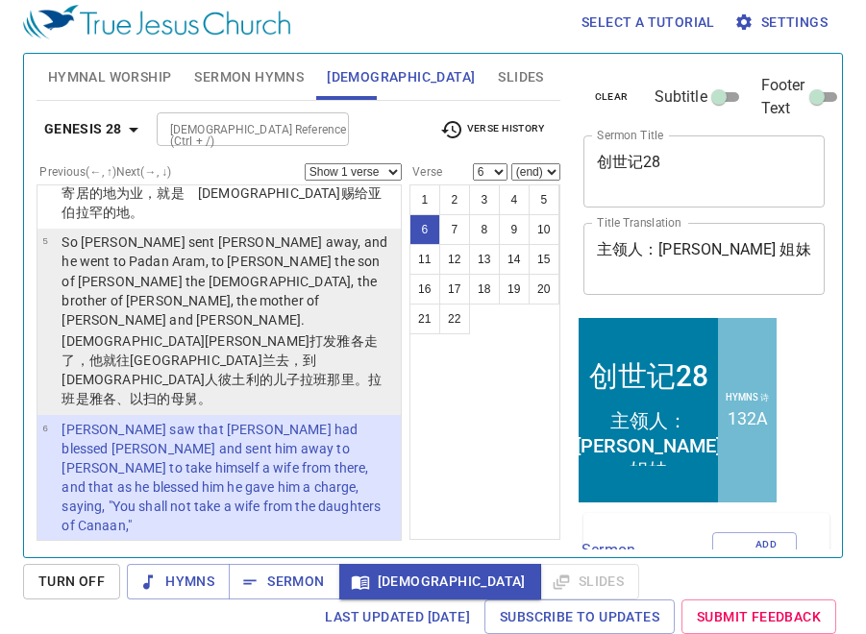
scroll to position [524, 0]
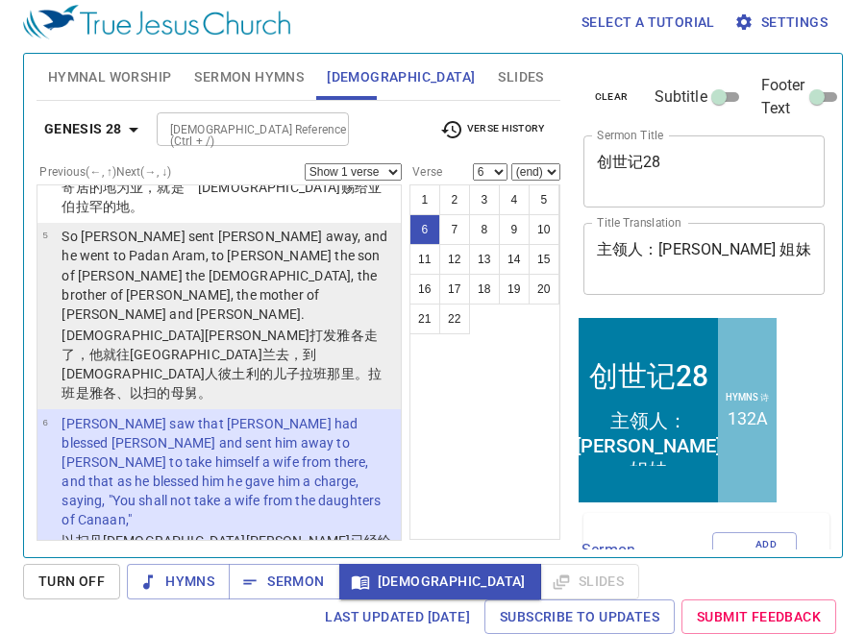
click at [211, 385] on wh6215 "的母舅。" at bounding box center [184, 392] width 55 height 15
select select "5"
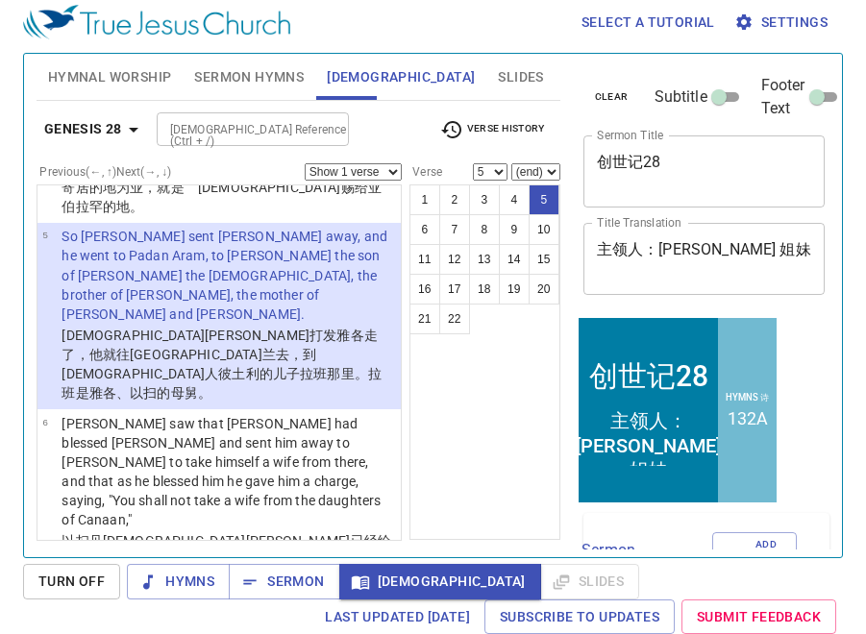
scroll to position [324, 0]
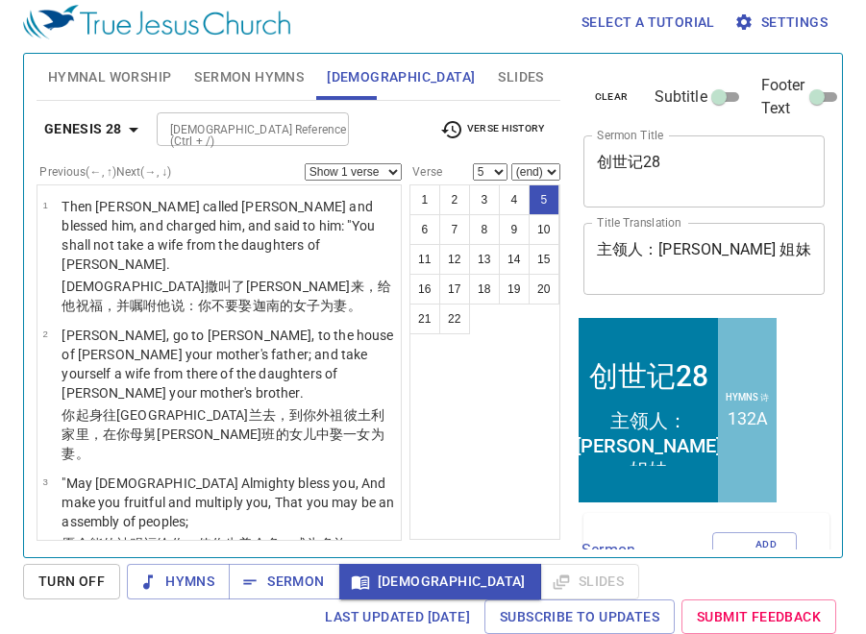
scroll to position [324, 0]
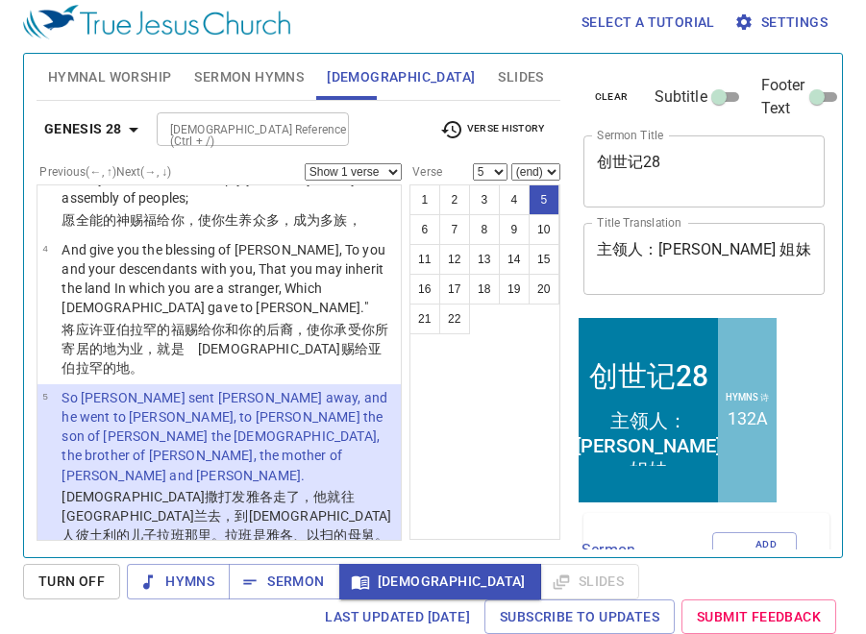
click at [313, 556] on p "[PERSON_NAME] saw that [PERSON_NAME] had blessed [PERSON_NAME] and sent him awa…" at bounding box center [228, 613] width 333 height 115
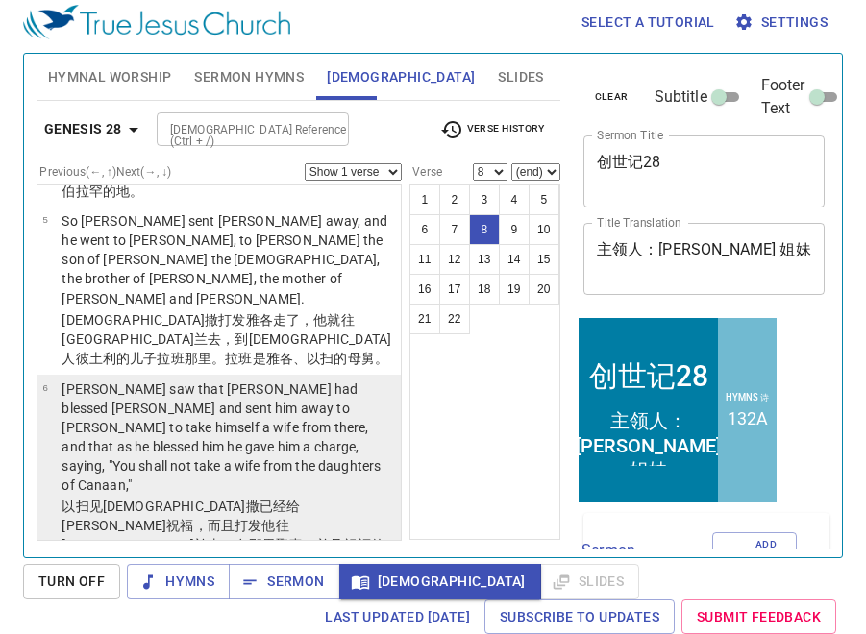
scroll to position [691, 0]
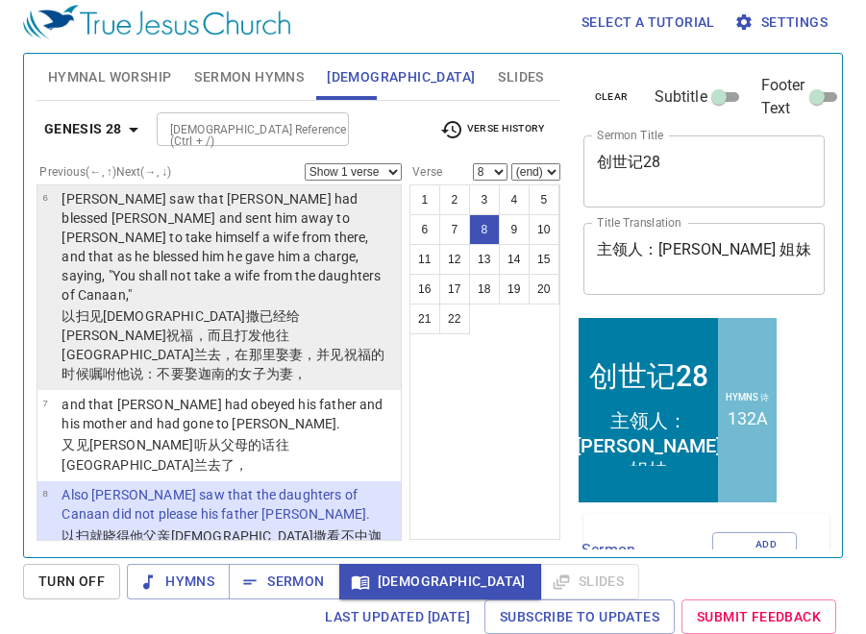
select select "9"
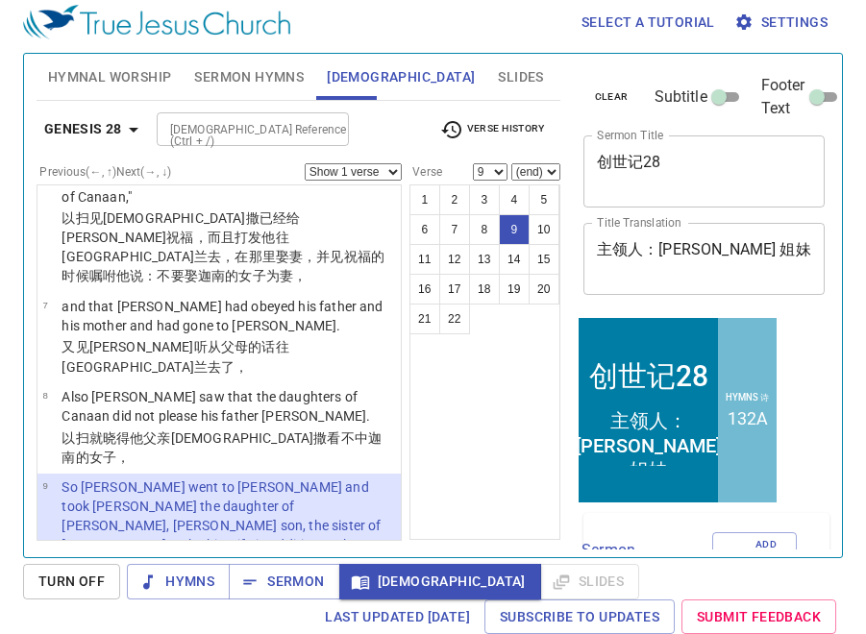
scroll to position [794, 0]
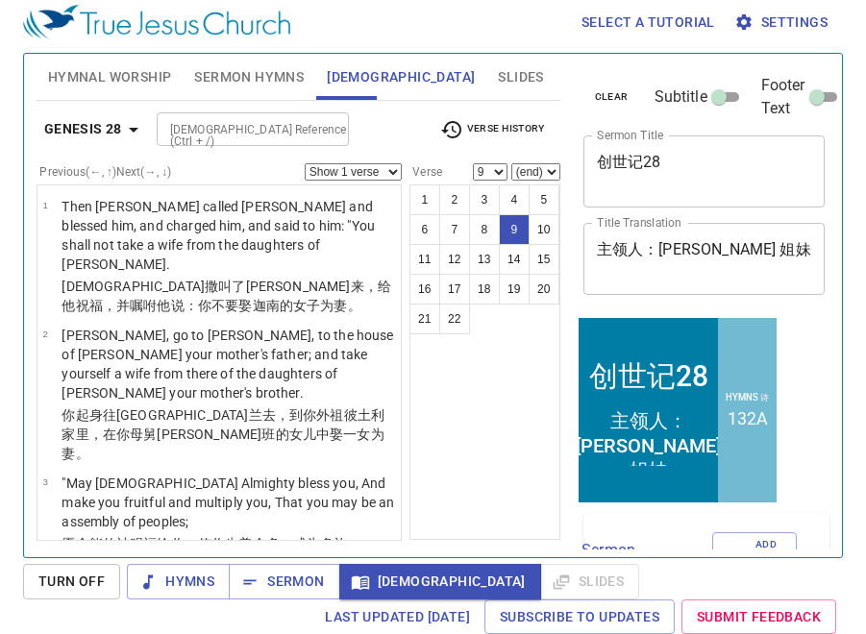
scroll to position [794, 0]
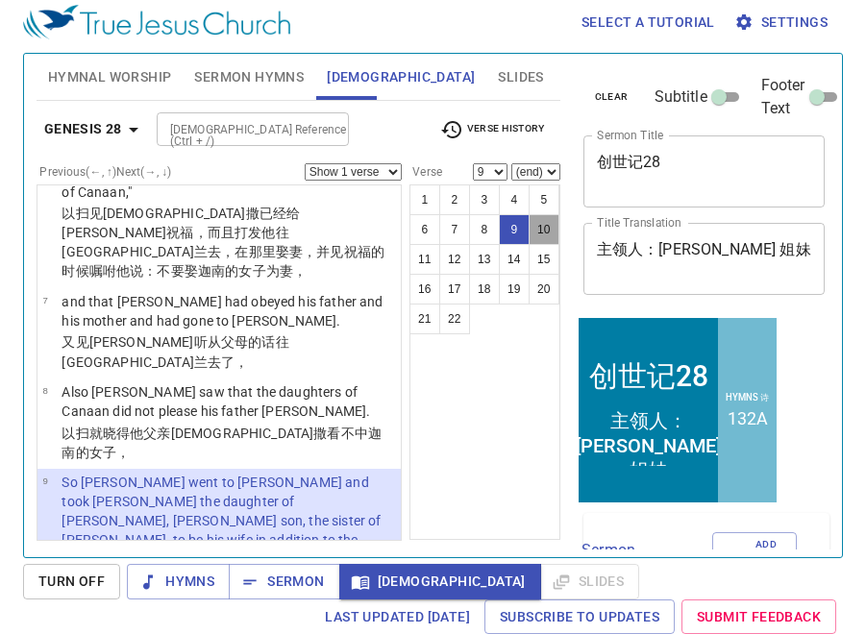
click at [549, 235] on button "10" at bounding box center [544, 229] width 31 height 31
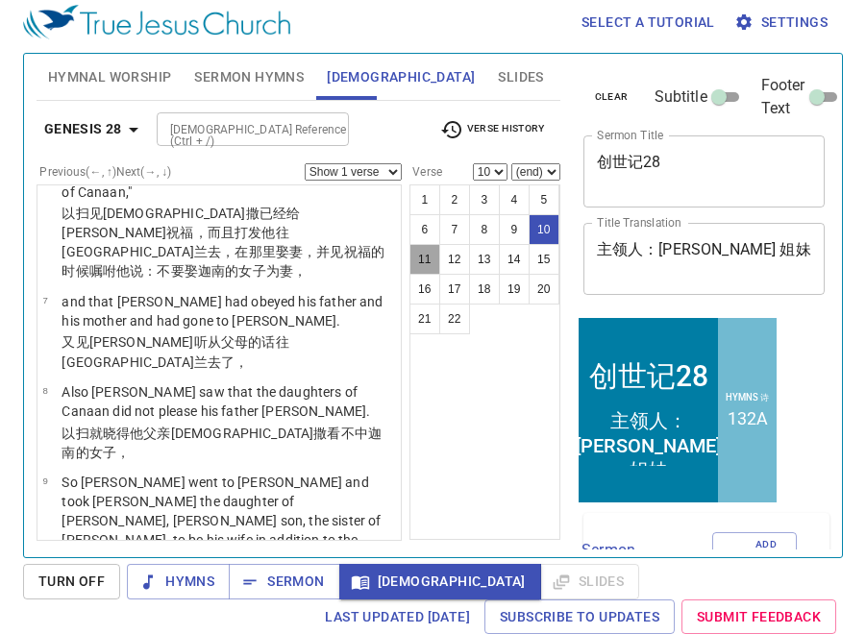
click at [434, 256] on button "11" at bounding box center [424, 259] width 31 height 31
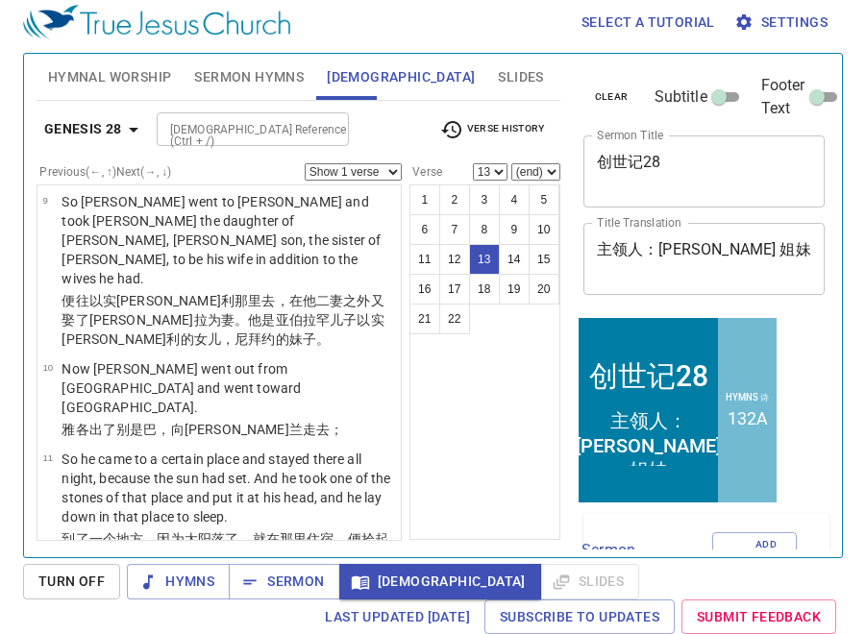
scroll to position [1258, 0]
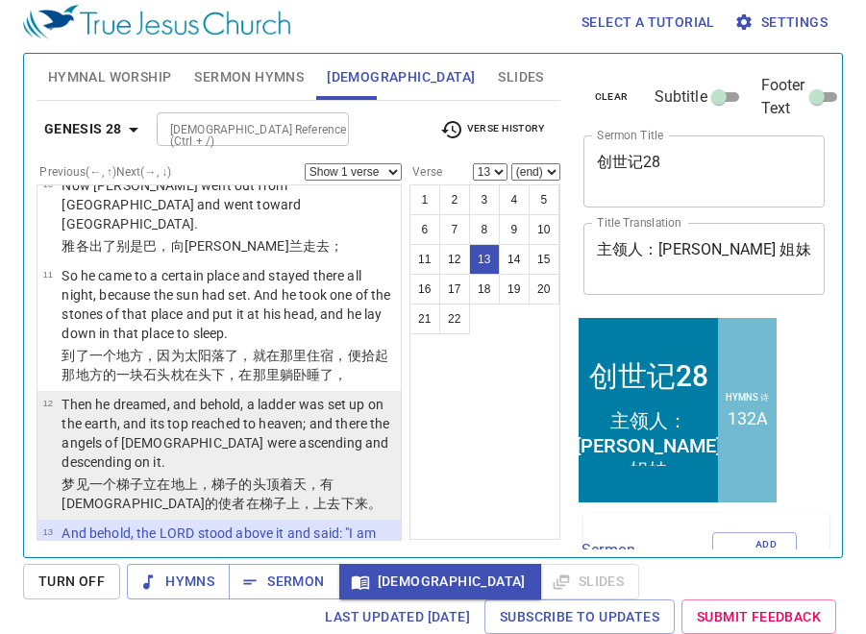
select select "12"
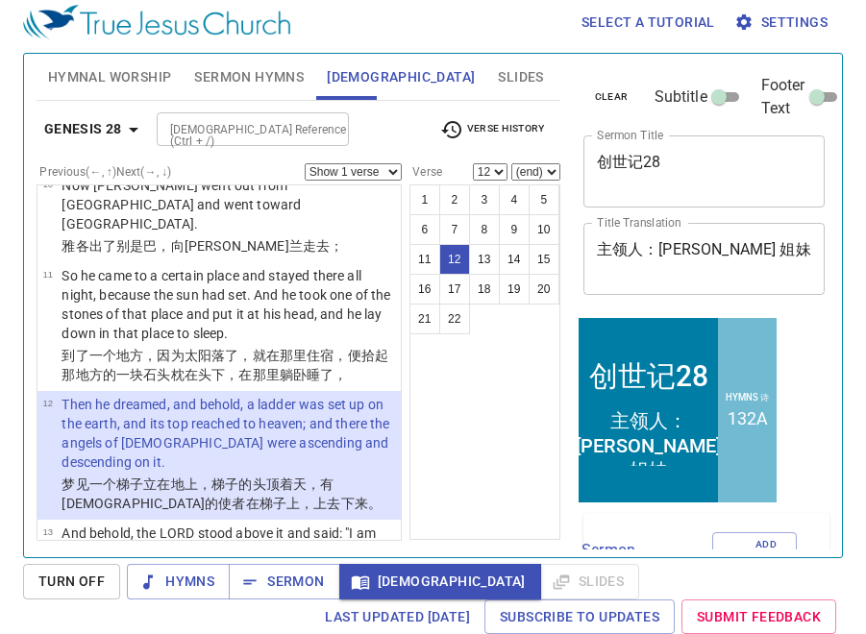
scroll to position [1052, 0]
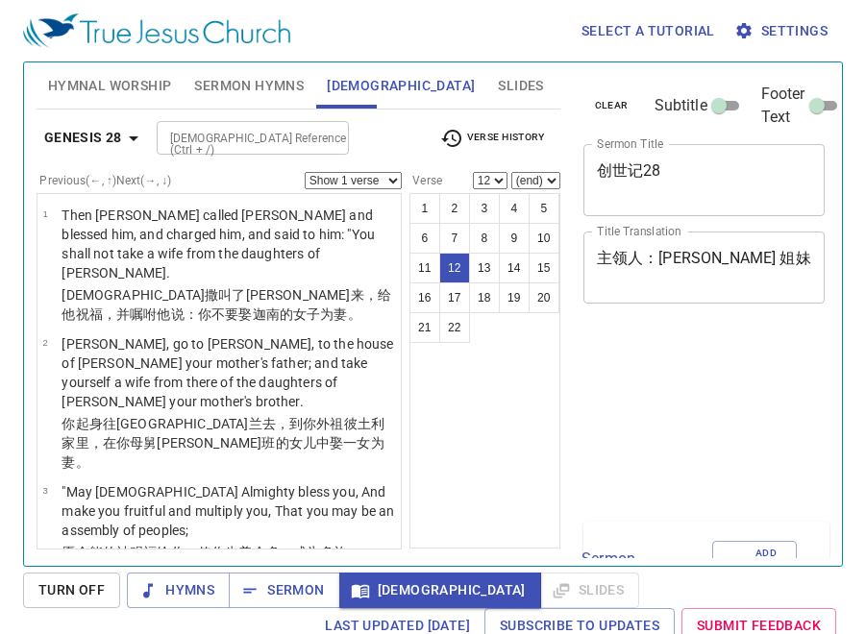
select select "12"
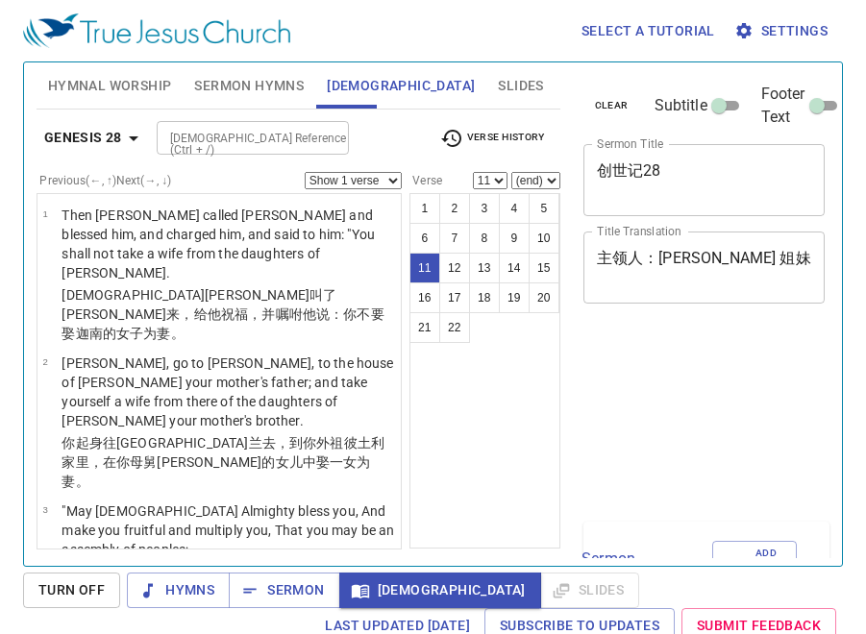
select select "11"
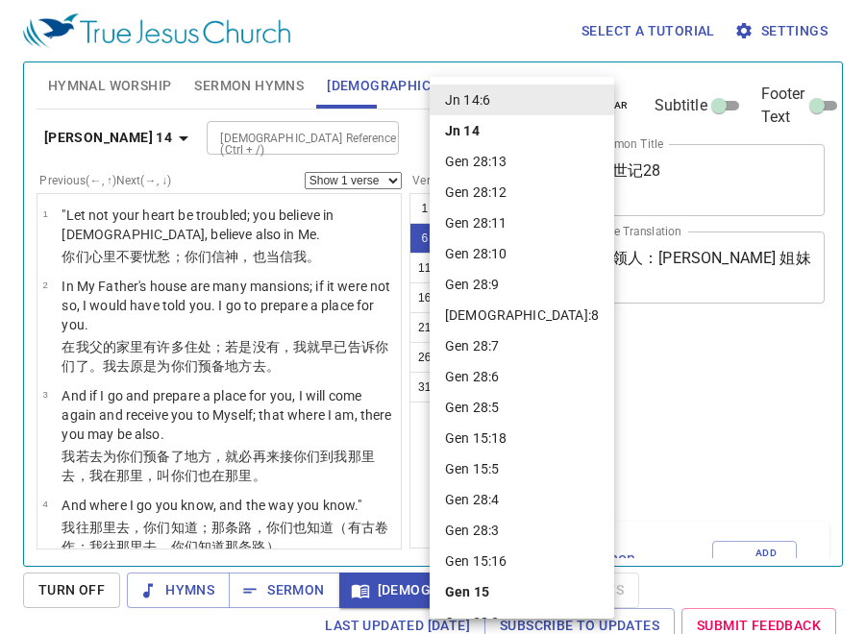
select select "6"
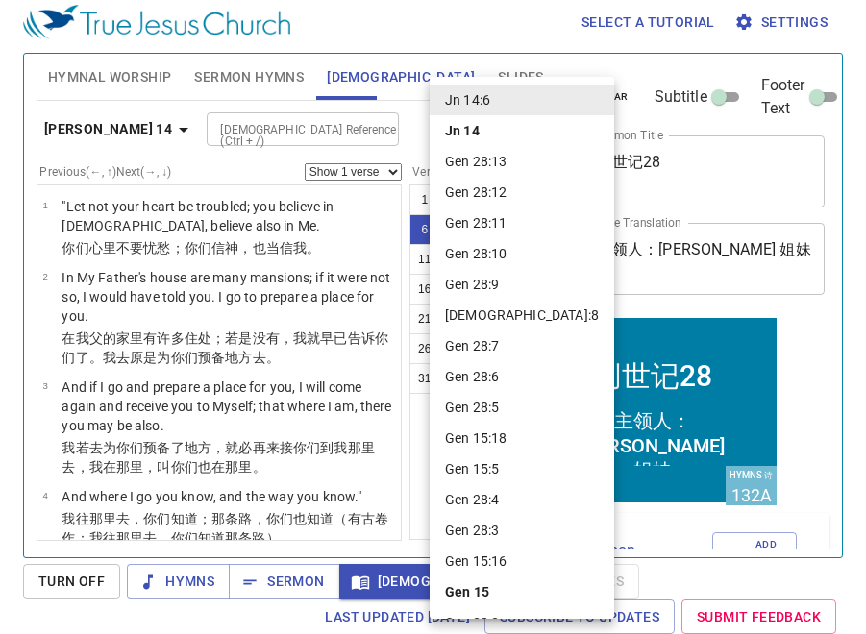
scroll to position [328, 0]
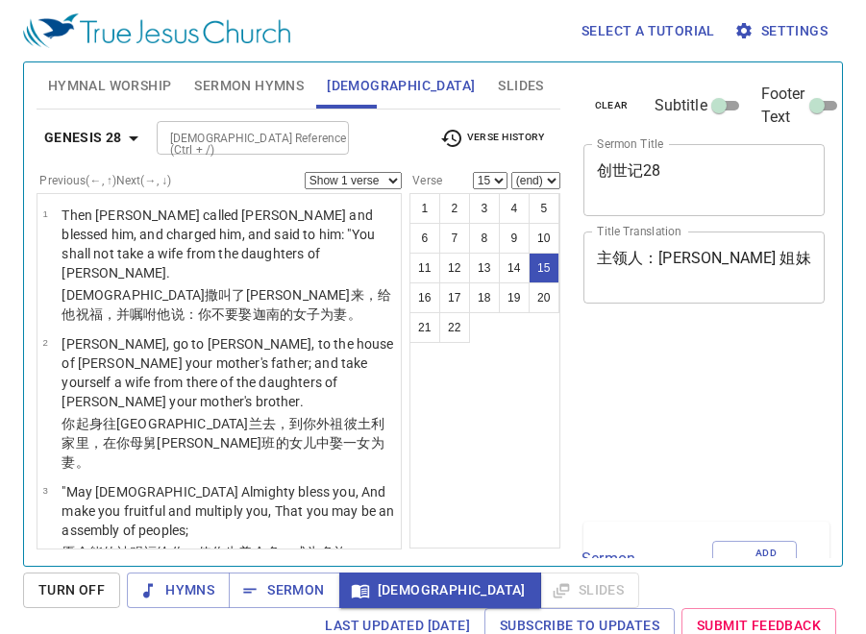
select select "15"
select select "19"
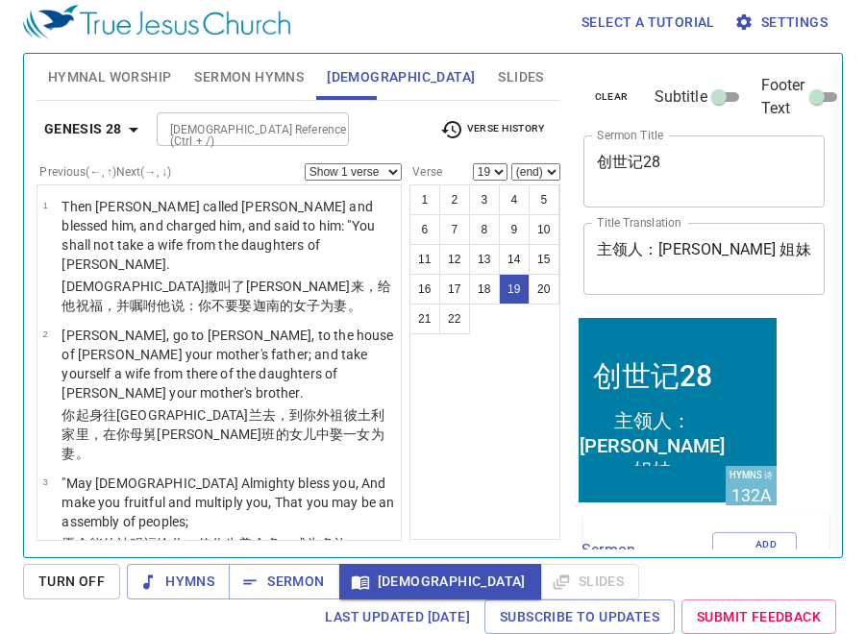
scroll to position [1948, 0]
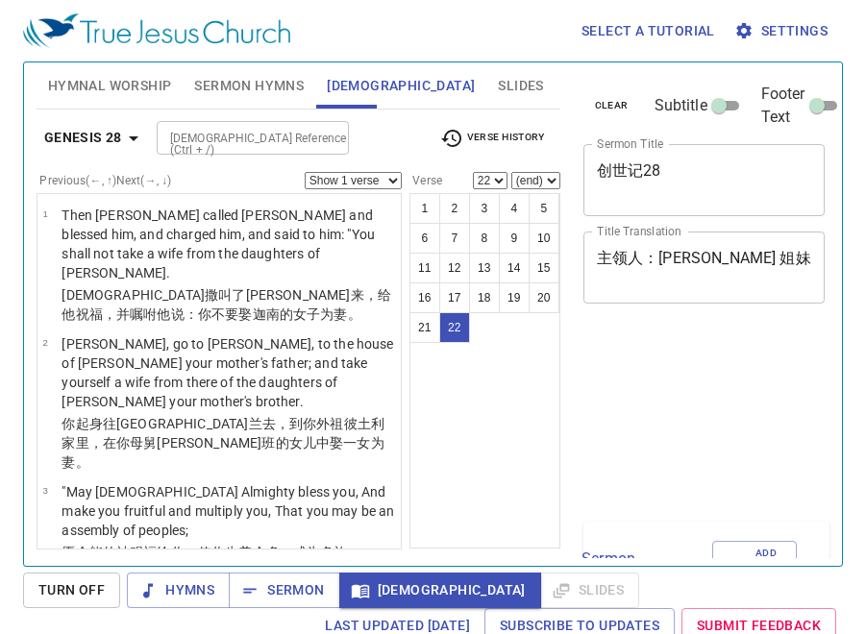
select select "22"
select select "15"
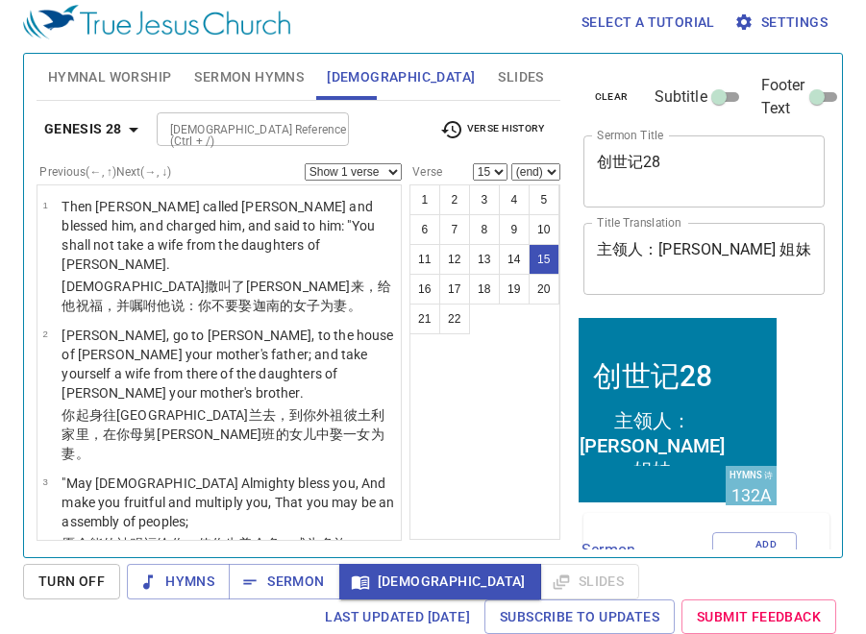
scroll to position [1429, 0]
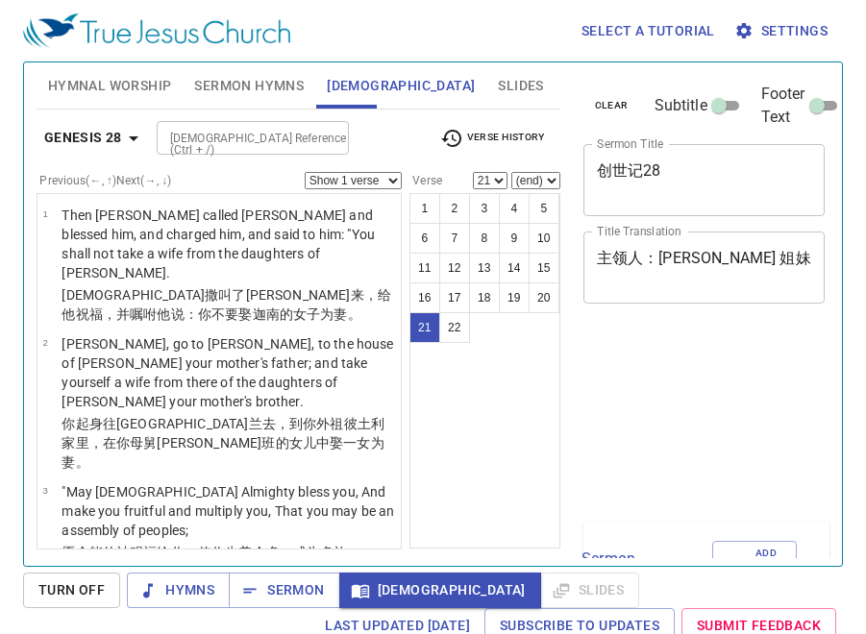
select select "21"
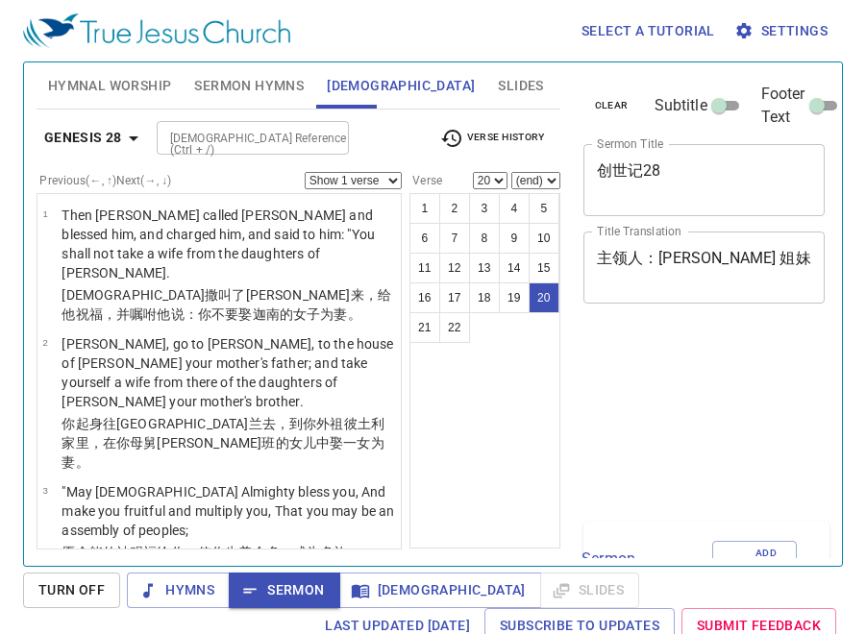
select select "20"
